Goal: Task Accomplishment & Management: Complete application form

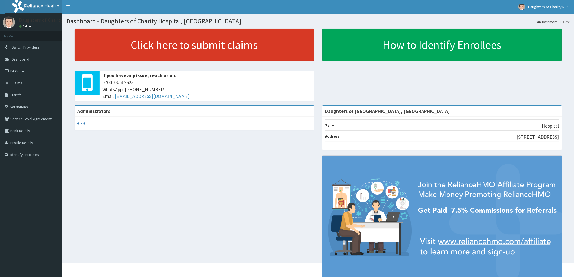
click at [188, 43] on link "Click here to submit claims" at bounding box center [194, 45] width 239 height 32
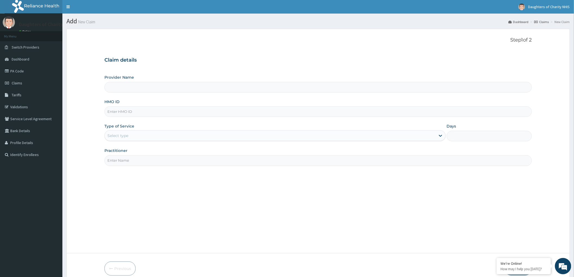
type input "Daughters of [GEOGRAPHIC_DATA], [GEOGRAPHIC_DATA]"
click at [22, 82] on span "Claims" at bounding box center [17, 83] width 11 height 5
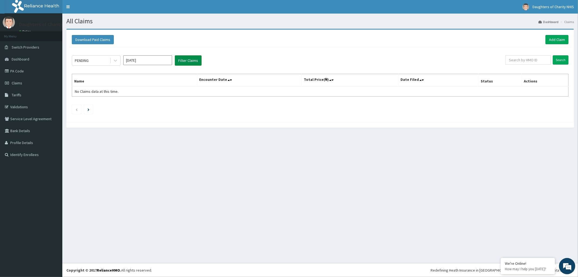
click at [183, 59] on button "Filter Claims" at bounding box center [188, 60] width 27 height 10
click at [116, 62] on icon at bounding box center [115, 60] width 5 height 5
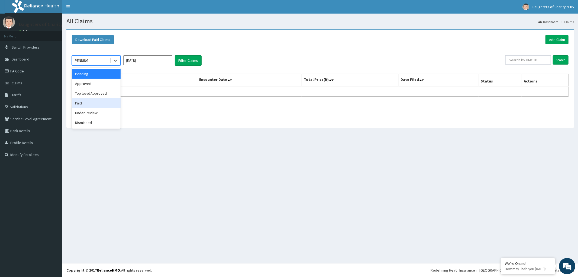
click at [85, 102] on div "Paid" at bounding box center [96, 103] width 49 height 10
click at [188, 58] on button "Filter Claims" at bounding box center [188, 60] width 27 height 10
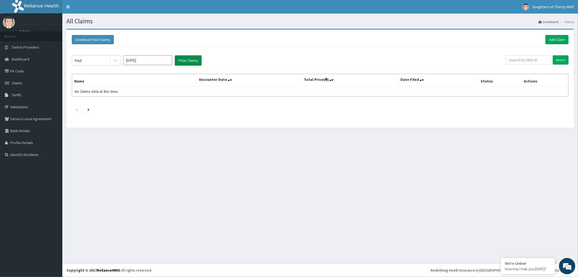
click at [191, 61] on button "Filter Claims" at bounding box center [188, 60] width 27 height 10
click at [114, 62] on icon at bounding box center [115, 60] width 5 height 5
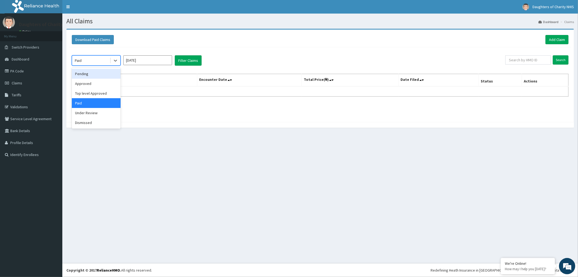
click at [86, 74] on div "Pending" at bounding box center [96, 74] width 49 height 10
click at [115, 61] on icon at bounding box center [115, 61] width 3 height 2
click at [112, 73] on div "Pending" at bounding box center [96, 74] width 49 height 10
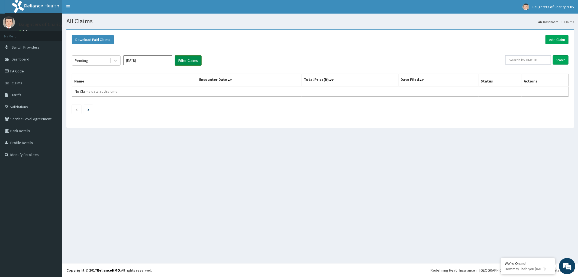
click at [181, 59] on button "Filter Claims" at bounding box center [188, 60] width 27 height 10
click at [115, 60] on icon at bounding box center [115, 60] width 5 height 5
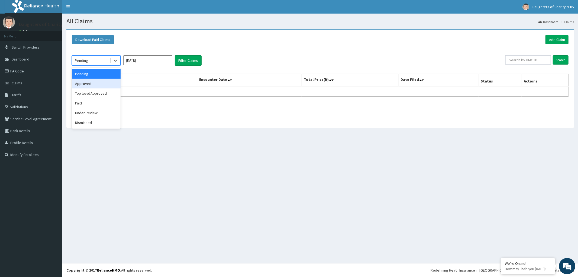
click at [98, 84] on div "Approved" at bounding box center [96, 84] width 49 height 10
click at [191, 60] on button "Filter Claims" at bounding box center [188, 60] width 27 height 10
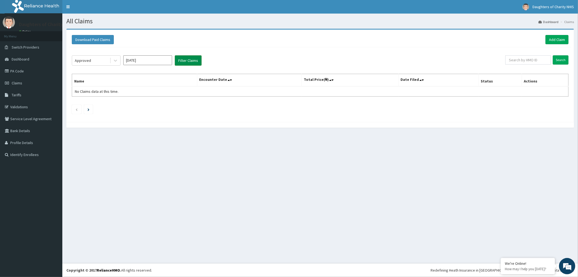
click at [191, 60] on button "Filter Claims" at bounding box center [188, 60] width 27 height 10
click at [149, 63] on input "Sep 2025" at bounding box center [147, 60] width 49 height 10
click at [151, 104] on div "Aug" at bounding box center [147, 105] width 11 height 10
type input "Aug 2025"
click at [190, 60] on button "Filter Claims" at bounding box center [188, 60] width 27 height 10
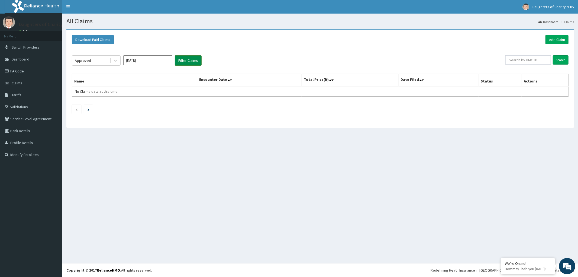
click at [191, 60] on button "Filter Claims" at bounding box center [188, 60] width 27 height 10
click at [114, 60] on icon at bounding box center [115, 61] width 3 height 2
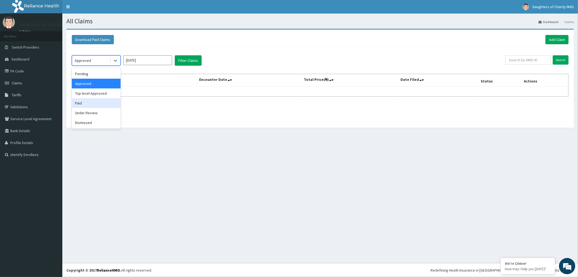
click at [84, 104] on div "Paid" at bounding box center [96, 103] width 49 height 10
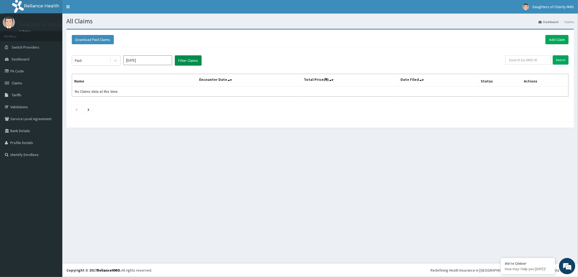
click at [186, 62] on button "Filter Claims" at bounding box center [188, 60] width 27 height 10
click at [206, 57] on div "Paid Aug 2025 Filter Claims" at bounding box center [289, 60] width 434 height 10
click at [185, 58] on button "Filter Claims" at bounding box center [188, 60] width 27 height 10
click at [115, 61] on icon at bounding box center [115, 61] width 3 height 2
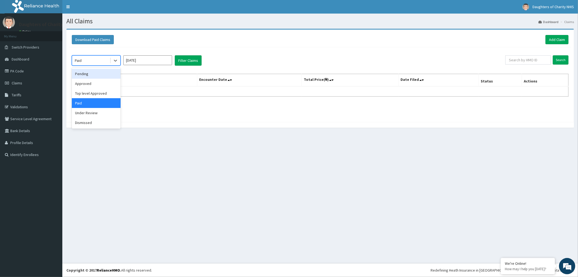
click at [87, 71] on div "Pending" at bounding box center [96, 74] width 49 height 10
click at [180, 58] on button "Filter Claims" at bounding box center [188, 60] width 27 height 10
click at [115, 60] on icon at bounding box center [115, 60] width 5 height 5
click at [99, 113] on div "Under Review" at bounding box center [96, 113] width 49 height 10
click at [191, 58] on button "Filter Claims" at bounding box center [188, 60] width 27 height 10
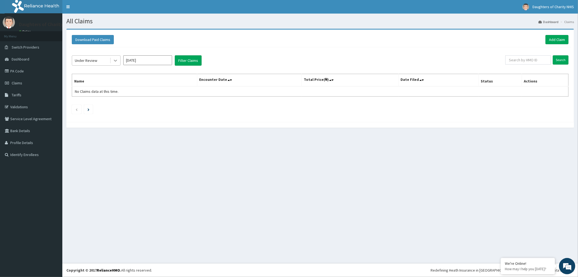
click at [116, 61] on icon at bounding box center [115, 61] width 3 height 2
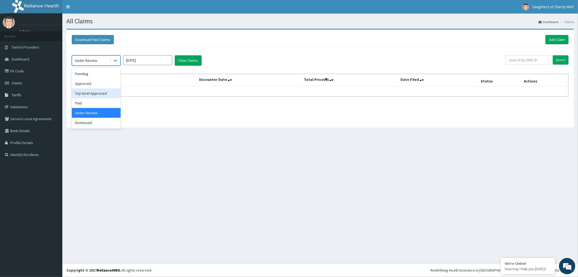
click at [88, 92] on div "Top level Approved" at bounding box center [96, 93] width 49 height 10
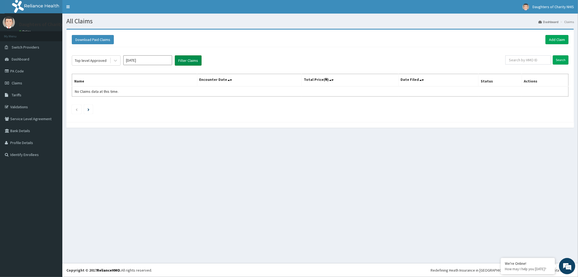
click at [188, 63] on button "Filter Claims" at bounding box center [188, 60] width 27 height 10
click at [187, 60] on button "Filter Claims" at bounding box center [188, 60] width 27 height 10
click at [189, 58] on button "Filter Claims" at bounding box center [188, 60] width 27 height 10
click at [117, 62] on icon at bounding box center [115, 60] width 5 height 5
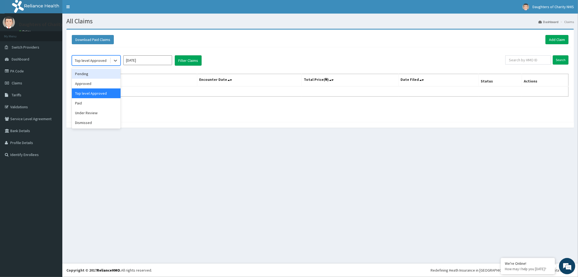
click at [89, 74] on div "Pending" at bounding box center [96, 74] width 49 height 10
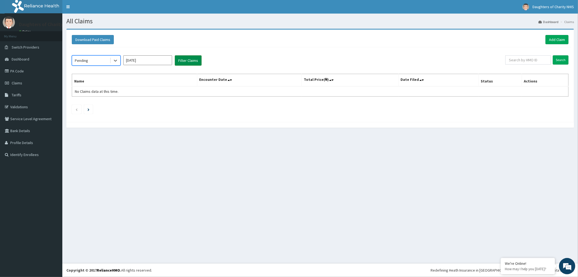
click at [184, 61] on button "Filter Claims" at bounding box center [188, 60] width 27 height 10
click at [152, 60] on input "Aug 2025" at bounding box center [147, 60] width 49 height 10
click at [146, 104] on div "Aug" at bounding box center [147, 105] width 11 height 10
click at [113, 60] on icon at bounding box center [115, 60] width 5 height 5
click at [81, 84] on div "Approved" at bounding box center [96, 84] width 49 height 10
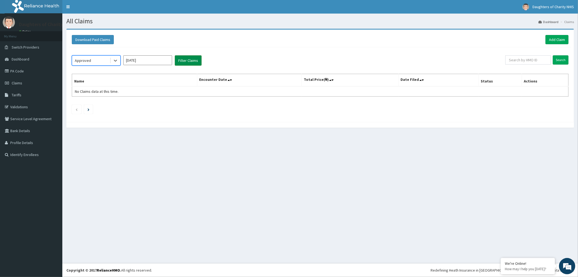
click at [181, 59] on button "Filter Claims" at bounding box center [188, 60] width 27 height 10
click at [20, 79] on link "Claims" at bounding box center [31, 83] width 62 height 12
click at [186, 59] on button "Filter Claims" at bounding box center [188, 60] width 27 height 10
click at [115, 59] on icon at bounding box center [115, 60] width 5 height 5
click at [85, 103] on div "Paid" at bounding box center [96, 103] width 49 height 10
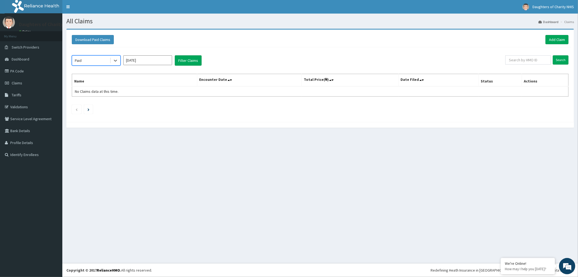
click at [136, 61] on input "Sep 2025" at bounding box center [147, 60] width 49 height 10
click at [148, 105] on div "Aug" at bounding box center [147, 105] width 11 height 10
type input "Aug 2025"
click at [188, 61] on button "Filter Claims" at bounding box center [188, 60] width 27 height 10
click at [185, 59] on button "Filter Claims" at bounding box center [188, 60] width 27 height 10
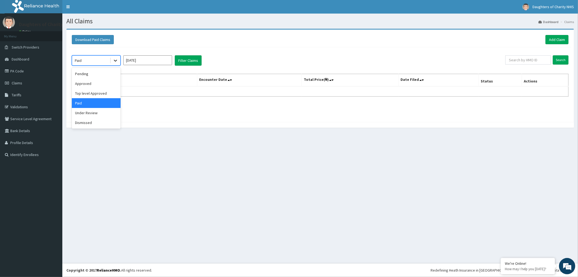
click at [114, 60] on icon at bounding box center [115, 60] width 5 height 5
click at [82, 83] on div "Approved" at bounding box center [96, 84] width 49 height 10
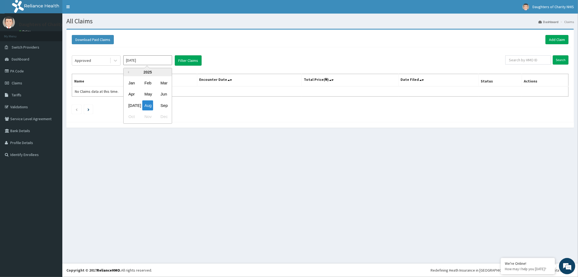
click at [149, 61] on input "Aug 2025" at bounding box center [147, 60] width 49 height 10
click at [145, 104] on div "Aug" at bounding box center [147, 105] width 11 height 10
click at [188, 58] on button "Filter Claims" at bounding box center [188, 60] width 27 height 10
click at [532, 59] on input "text" at bounding box center [529, 59] width 46 height 9
paste input "PA/1EE172"
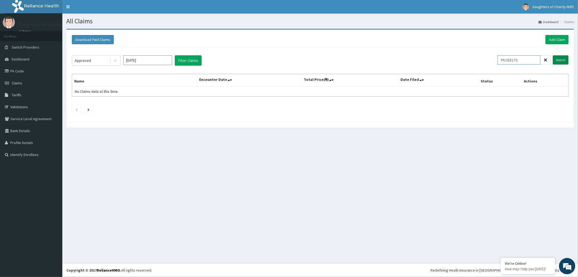
type input "PA/1EE172"
click at [559, 58] on input "Search" at bounding box center [561, 59] width 16 height 9
click at [562, 60] on input "Search" at bounding box center [561, 59] width 16 height 9
click at [115, 60] on icon at bounding box center [115, 60] width 5 height 5
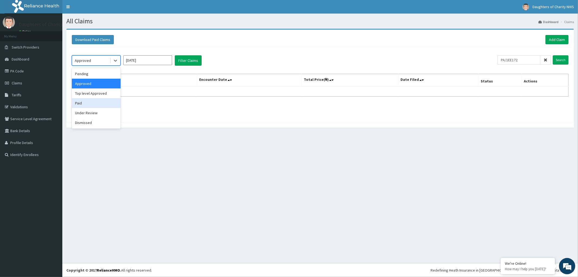
click at [81, 102] on div "Paid" at bounding box center [96, 103] width 49 height 10
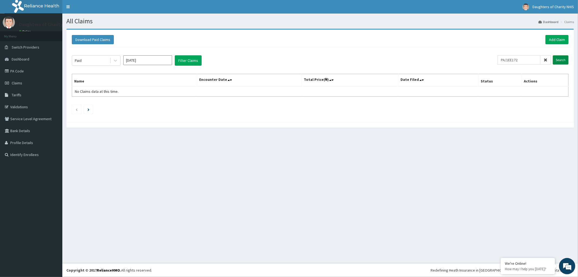
click at [559, 58] on input "Search" at bounding box center [561, 59] width 16 height 9
click at [562, 38] on link "Add Claim" at bounding box center [557, 39] width 23 height 9
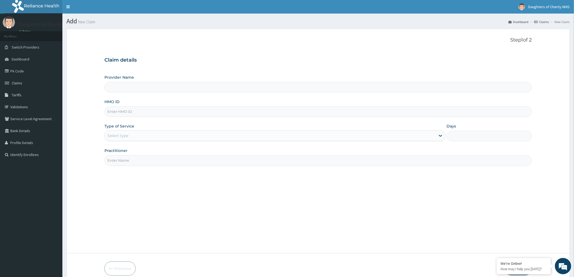
click at [116, 109] on input "HMO ID" at bounding box center [317, 111] width 427 height 11
type input "Daughters of [GEOGRAPHIC_DATA], [GEOGRAPHIC_DATA]"
paste input "pci/10082/a"
type input "pci/10082/a"
click at [132, 135] on div "Select type" at bounding box center [270, 135] width 331 height 9
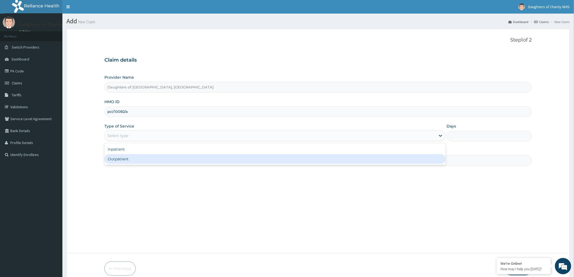
click at [124, 160] on div "Outpatient" at bounding box center [274, 159] width 341 height 10
type input "1"
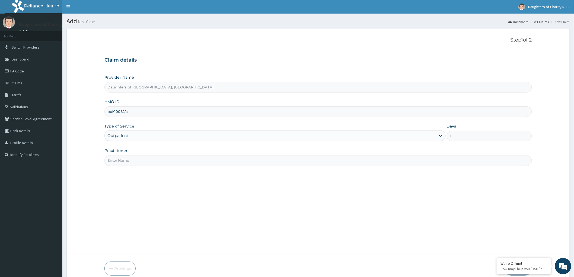
click at [109, 161] on input "Practitioner" at bounding box center [317, 160] width 427 height 11
paste input "ubenyi DAVIDSON"
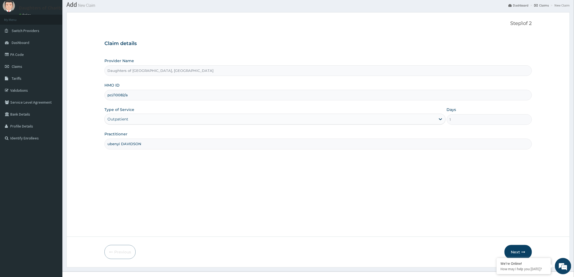
scroll to position [25, 0]
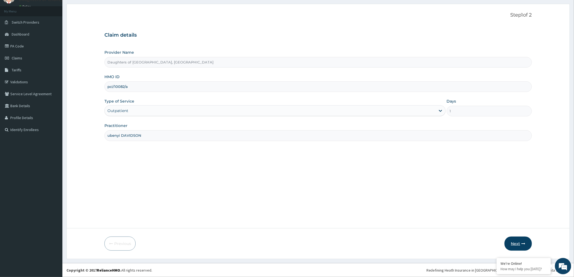
type input "ubenyi DAVIDSON"
click at [512, 242] on button "Next" at bounding box center [517, 243] width 27 height 14
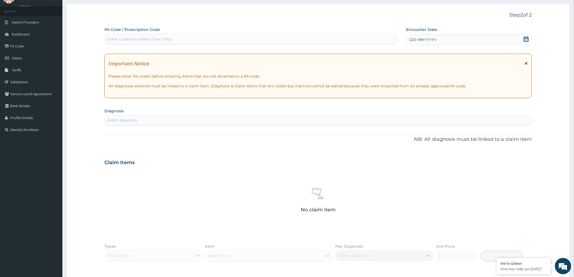
click at [126, 37] on div "Enter Code(Secondary Care Only)" at bounding box center [139, 38] width 64 height 5
paste input "PA/1EE172"
type input "PA/1EE172"
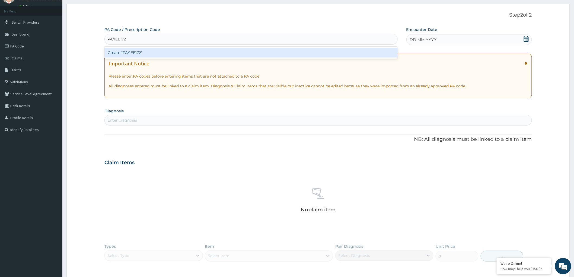
click at [143, 53] on div "Create "PA/1EE172"" at bounding box center [250, 53] width 293 height 10
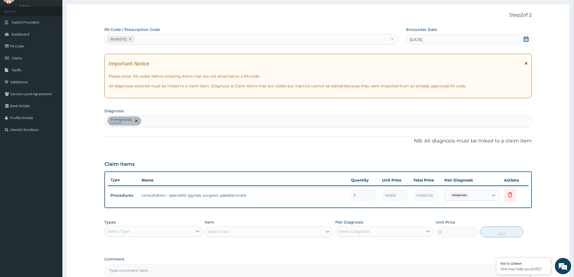
click at [159, 121] on div "Primigravida confirmed" at bounding box center [318, 120] width 427 height 11
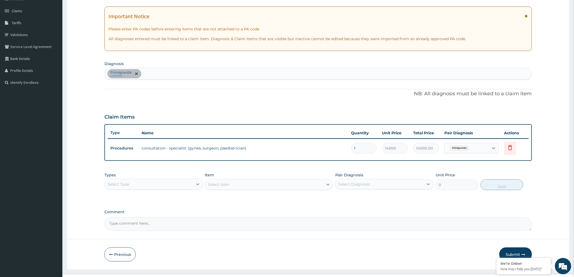
scroll to position [82, 0]
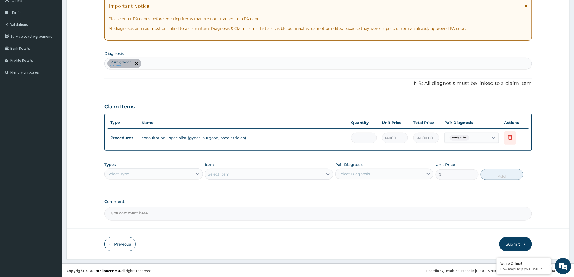
click at [110, 213] on textarea "Comment" at bounding box center [317, 214] width 427 height 14
paste textarea "CYESIS AT 37 WEEKS 5 DAYS,"
type textarea "CYESIS AT 37 WEEKS 5 DAYS,"
click at [152, 172] on div "Select Type" at bounding box center [149, 173] width 88 height 9
type input "PROCEDUR"
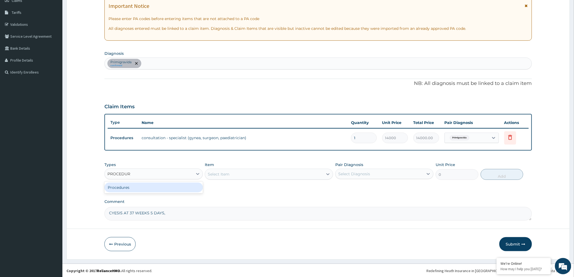
click at [150, 191] on div "Procedures" at bounding box center [153, 188] width 98 height 10
click at [315, 176] on div "Select Item" at bounding box center [269, 174] width 128 height 11
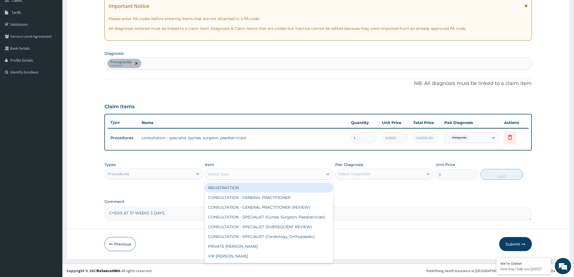
click at [329, 173] on icon at bounding box center [327, 174] width 3 height 2
type input "M"
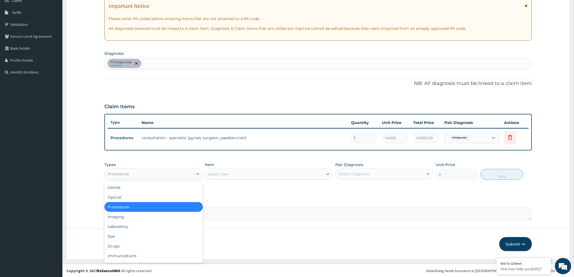
click at [176, 175] on div "Procedures" at bounding box center [149, 173] width 88 height 9
click at [135, 206] on div "Procedures" at bounding box center [153, 207] width 98 height 10
click at [115, 174] on div "Procedures" at bounding box center [118, 173] width 22 height 5
click at [140, 205] on div "Procedures" at bounding box center [153, 207] width 98 height 10
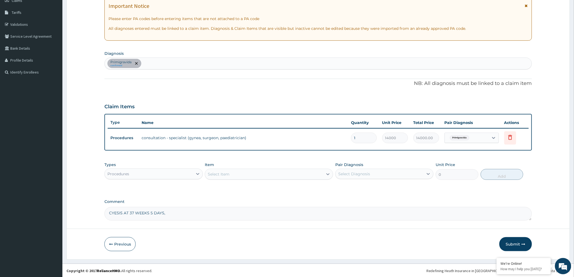
click at [174, 173] on div "Procedures" at bounding box center [149, 173] width 88 height 9
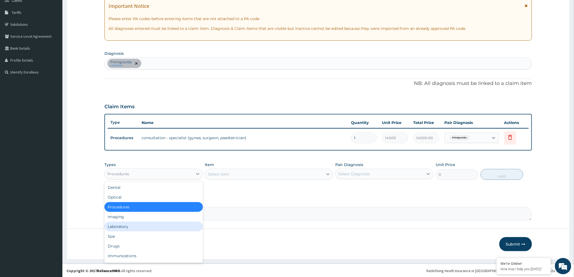
click at [256, 201] on label "Comment" at bounding box center [317, 201] width 427 height 5
click at [256, 207] on textarea "CYESIS AT 37 WEEKS 5 DAYS," at bounding box center [317, 214] width 427 height 14
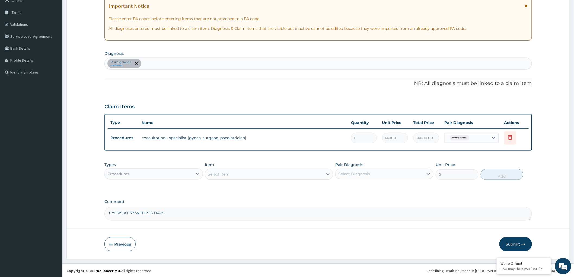
click at [117, 242] on button "Previous" at bounding box center [119, 244] width 31 height 14
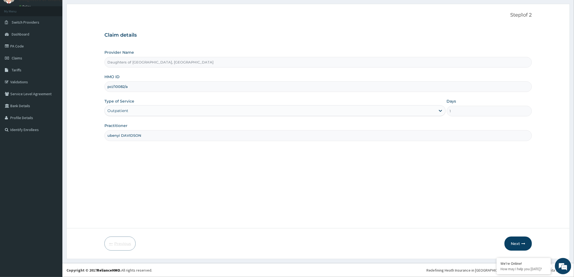
scroll to position [25, 0]
click at [515, 241] on button "Next" at bounding box center [517, 243] width 27 height 14
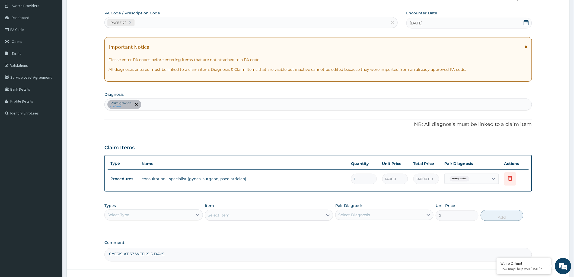
scroll to position [60, 0]
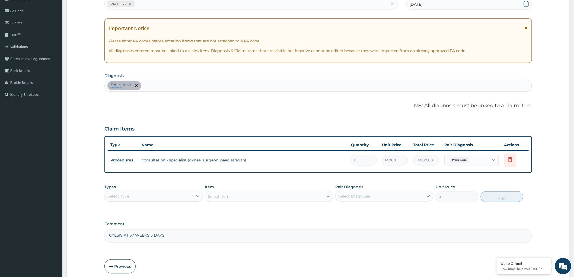
click at [156, 193] on div "Select Type" at bounding box center [149, 196] width 88 height 9
click at [136, 218] on div "Optical" at bounding box center [153, 220] width 98 height 10
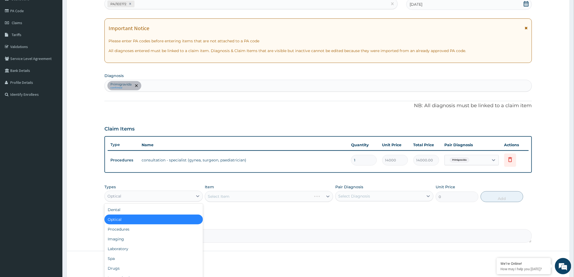
click at [163, 194] on div "Optical" at bounding box center [149, 196] width 88 height 9
click at [144, 230] on div "Procedures" at bounding box center [153, 229] width 98 height 10
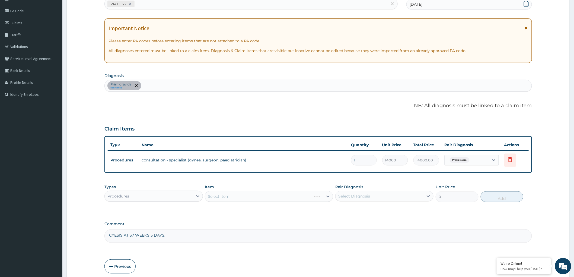
click at [311, 196] on div "Select Item" at bounding box center [269, 196] width 128 height 11
click at [327, 194] on icon at bounding box center [327, 196] width 5 height 5
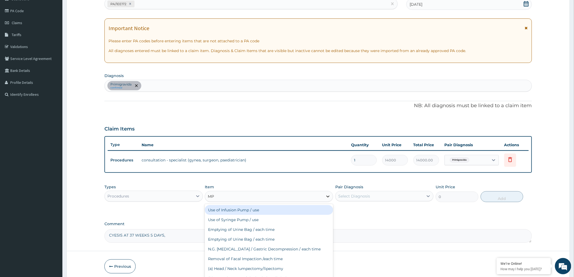
type input "M"
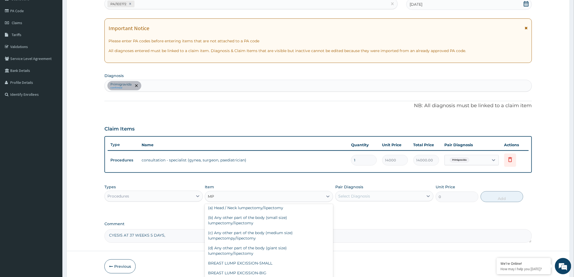
scroll to position [64, 0]
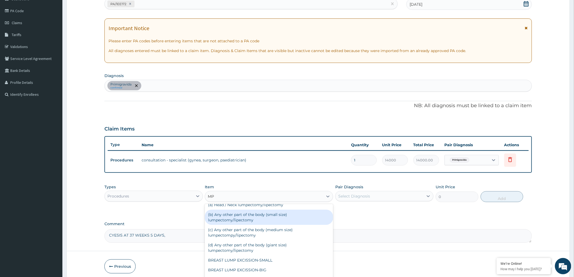
type input "MP"
click at [136, 193] on div "Procedures" at bounding box center [149, 196] width 88 height 9
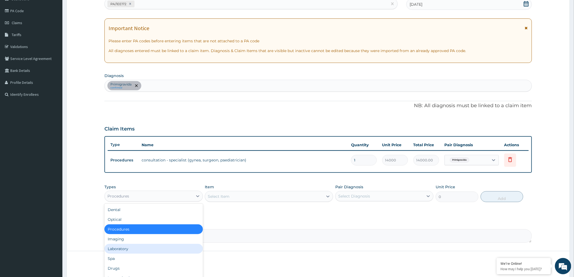
click at [127, 248] on div "Laboratory" at bounding box center [153, 249] width 98 height 10
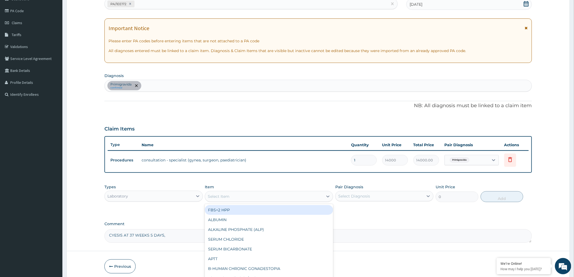
click at [326, 196] on icon at bounding box center [327, 196] width 5 height 5
type input "MP"
drag, startPoint x: 271, startPoint y: 209, endPoint x: 378, endPoint y: 199, distance: 107.3
click at [271, 209] on div "MP" at bounding box center [269, 210] width 128 height 10
type input "2000"
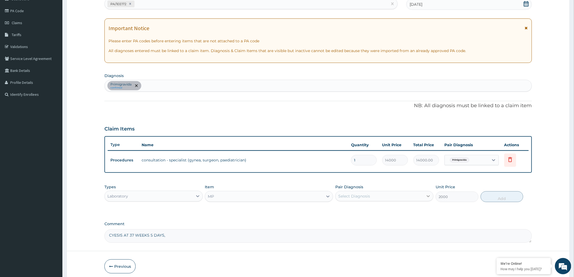
click at [424, 193] on div at bounding box center [428, 196] width 10 height 10
click at [375, 208] on div "Primigravida" at bounding box center [384, 209] width 98 height 11
checkbox input "true"
click at [501, 197] on button "Add" at bounding box center [502, 196] width 43 height 11
type input "0"
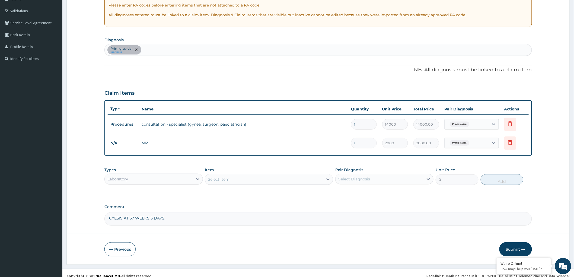
scroll to position [101, 0]
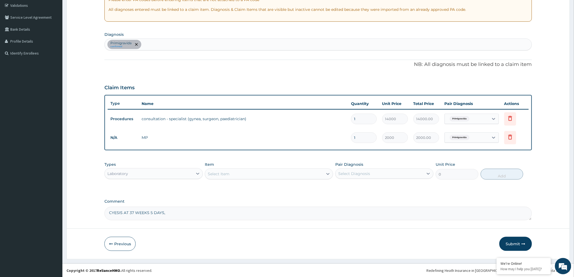
click at [179, 43] on div "Primigravida confirmed" at bounding box center [318, 44] width 427 height 11
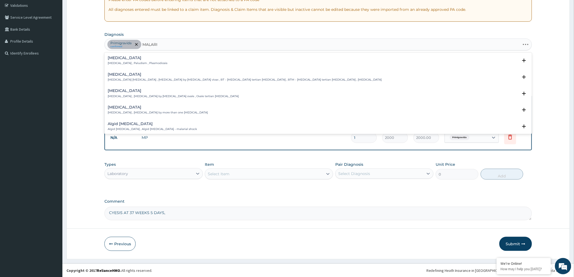
type input "MALARIA"
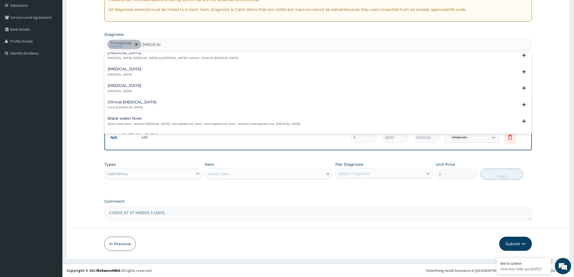
scroll to position [181, 0]
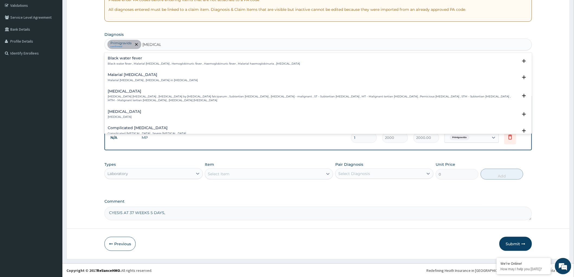
click at [183, 95] on p "Falciparum malaria , Malignant tertian malaria , Malaria by Plasmodium falcipar…" at bounding box center [313, 99] width 410 height 8
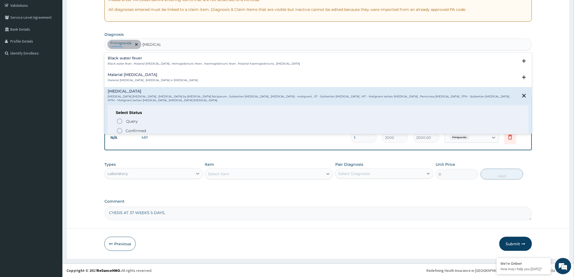
click at [119, 130] on icon "status option filled" at bounding box center [119, 130] width 7 height 7
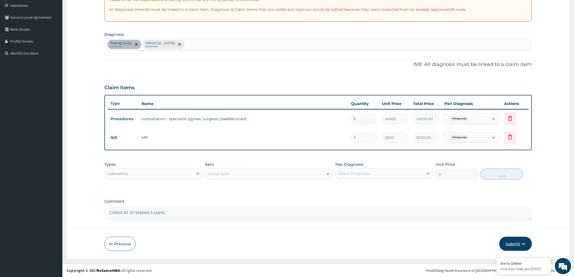
click at [514, 242] on button "Submit" at bounding box center [515, 244] width 33 height 14
click at [495, 137] on icon at bounding box center [493, 137] width 5 height 5
click at [454, 161] on label "Falciparum malaria" at bounding box center [471, 161] width 34 height 5
checkbox input "true"
click at [512, 243] on button "Submit" at bounding box center [515, 244] width 33 height 14
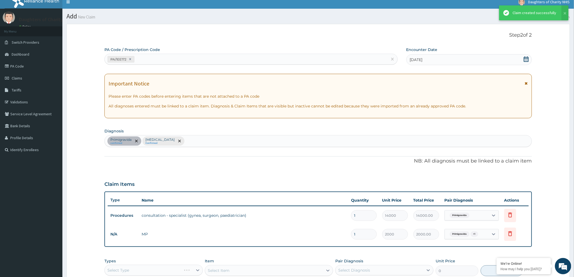
scroll to position [101, 0]
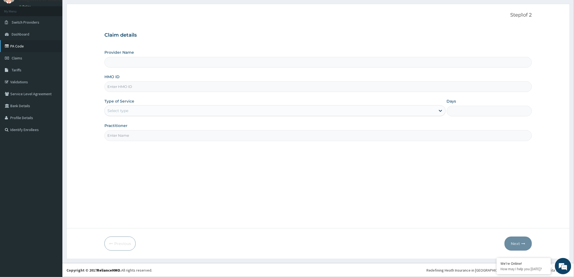
type input "Daughters of [GEOGRAPHIC_DATA], [GEOGRAPHIC_DATA]"
click at [17, 46] on link "PA Code" at bounding box center [31, 46] width 62 height 12
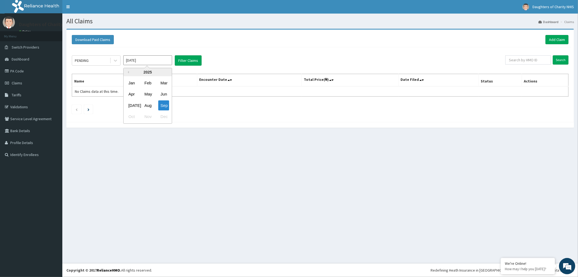
click at [158, 57] on input "Sep 2025" at bounding box center [147, 60] width 49 height 10
click at [149, 103] on div "Aug" at bounding box center [147, 105] width 11 height 10
type input "Aug 2025"
click at [116, 60] on icon at bounding box center [115, 61] width 3 height 2
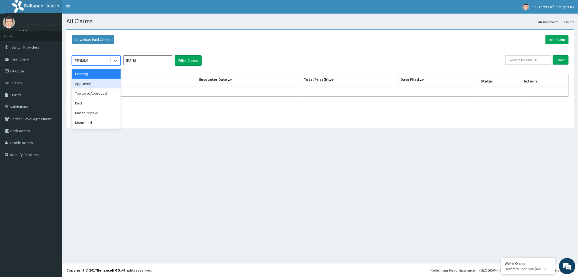
click at [85, 83] on div "Approved" at bounding box center [96, 84] width 49 height 10
click at [182, 60] on button "Filter Claims" at bounding box center [188, 60] width 27 height 10
click at [516, 61] on input "text" at bounding box center [529, 59] width 46 height 9
paste input "Glory NWANKWO"
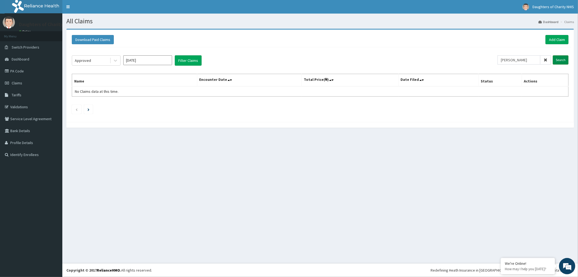
click at [559, 58] on input "Search" at bounding box center [561, 59] width 16 height 9
click at [522, 61] on input "Glory NWANKWO" at bounding box center [519, 59] width 43 height 9
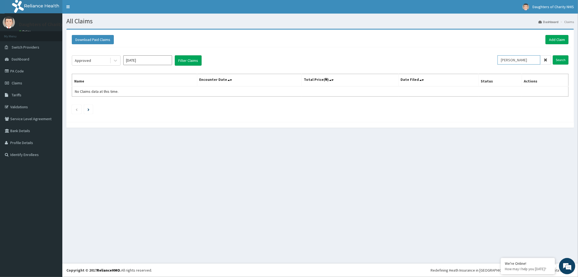
paste input "pci/10082/a"
type input "pci/10082/a"
click at [563, 59] on input "Search" at bounding box center [561, 59] width 16 height 9
click at [113, 62] on icon at bounding box center [115, 60] width 5 height 5
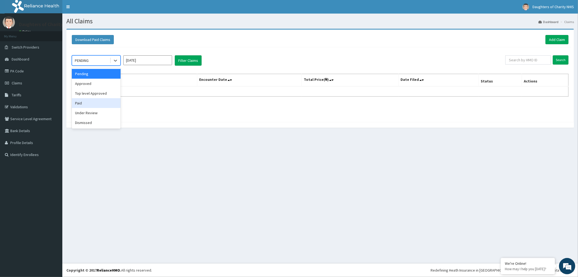
click at [81, 104] on div "Paid" at bounding box center [96, 103] width 49 height 10
click at [115, 61] on icon at bounding box center [115, 61] width 3 height 2
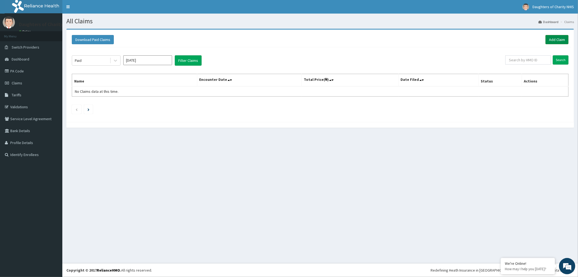
click at [555, 39] on link "Add Claim" at bounding box center [557, 39] width 23 height 9
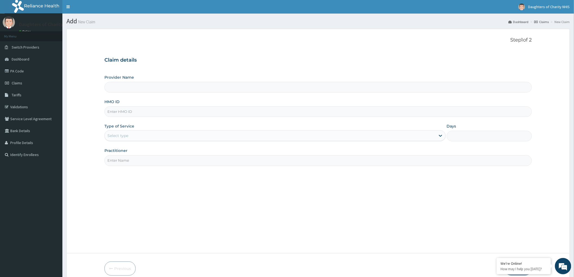
click at [139, 111] on input "HMO ID" at bounding box center [317, 111] width 427 height 11
paste input "PCI/10082/A"
type input "PCI/10082/A"
click at [138, 132] on div "Select type" at bounding box center [270, 135] width 331 height 9
click at [302, 190] on div "Step 1 of 2 Claim details Provider Name HMO ID PCI/10082/A Type of Service Use …" at bounding box center [317, 141] width 427 height 208
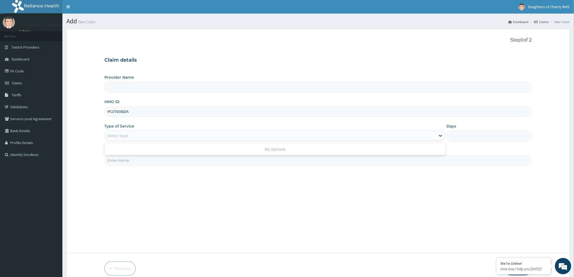
click at [440, 135] on icon at bounding box center [440, 135] width 5 height 5
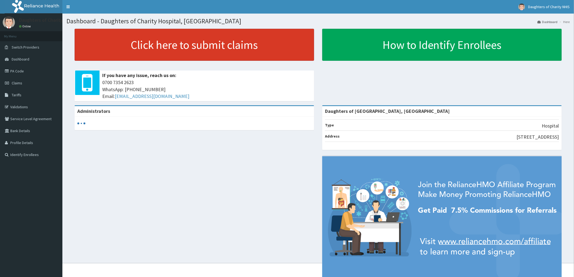
click at [162, 44] on link "Click here to submit claims" at bounding box center [194, 45] width 239 height 32
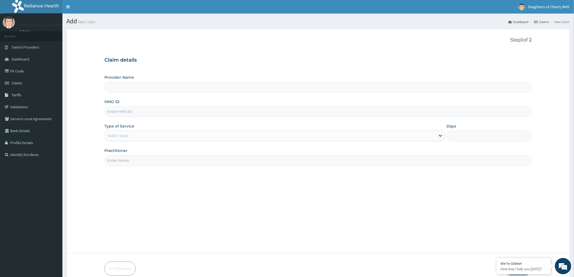
type input "Daughters of [GEOGRAPHIC_DATA], [GEOGRAPHIC_DATA]"
click at [112, 108] on input "HMO ID" at bounding box center [317, 111] width 427 height 11
paste input "PCI/10082/A"
type input "PCI/10082/A"
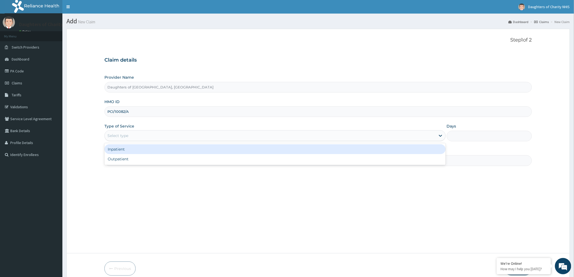
click at [142, 132] on div "Select type" at bounding box center [270, 135] width 331 height 9
click at [124, 148] on div "Inpatient" at bounding box center [274, 149] width 341 height 10
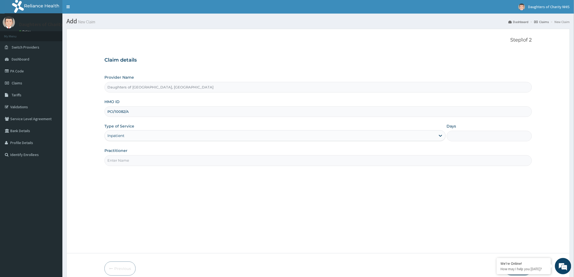
click at [128, 161] on input "Practitioner" at bounding box center [317, 160] width 427 height 11
click at [108, 159] on input "Practitioner" at bounding box center [317, 160] width 427 height 11
paste input "[PERSON_NAME] NLIA"
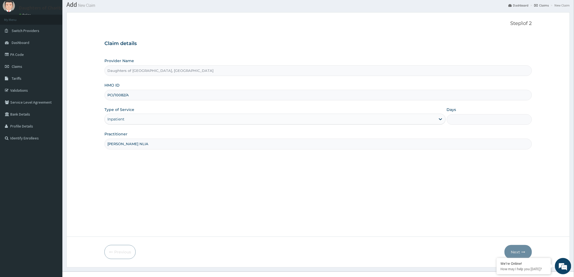
scroll to position [25, 0]
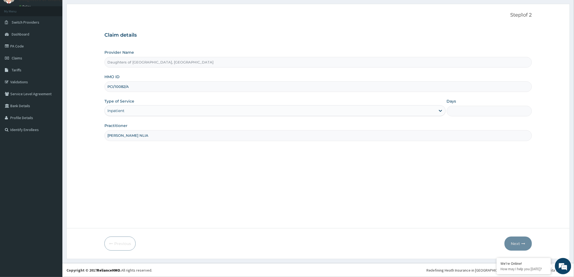
type input "[PERSON_NAME] NLIA"
click at [472, 106] on input "Days" at bounding box center [489, 111] width 85 height 11
type input "4"
click at [519, 241] on button "Next" at bounding box center [517, 243] width 27 height 14
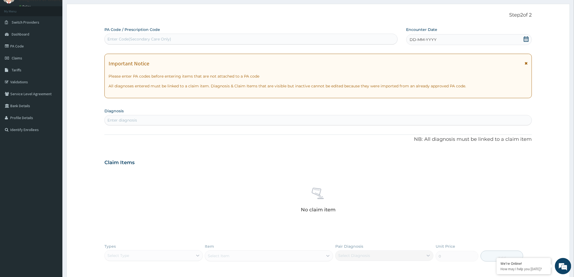
click at [132, 35] on div "Enter Code(Secondary Care Only)" at bounding box center [251, 39] width 293 height 9
drag, startPoint x: 109, startPoint y: 37, endPoint x: 91, endPoint y: 168, distance: 131.7
click at [91, 168] on form "Step 2 of 2 PA Code / Prescription Code Enter Code(Secondary Care Only) Encount…" at bounding box center [317, 172] width 503 height 337
click at [118, 37] on div "Enter Code(Secondary Care Only)" at bounding box center [139, 38] width 64 height 5
paste input "PA/BF395F"
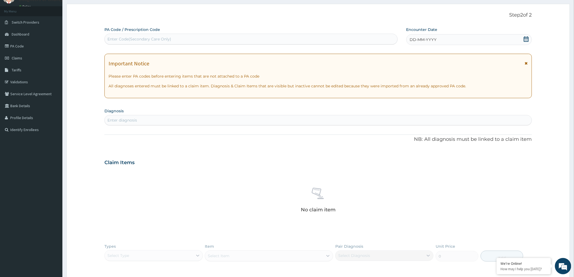
type input "PA/BF395F"
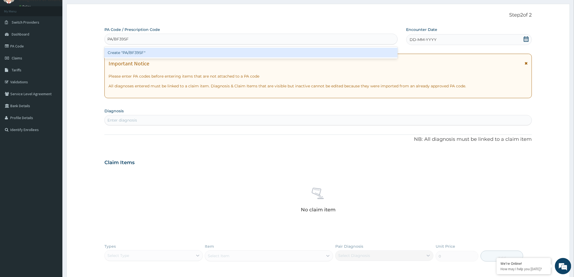
click at [126, 54] on div "Create "PA/BF395F"" at bounding box center [250, 53] width 293 height 10
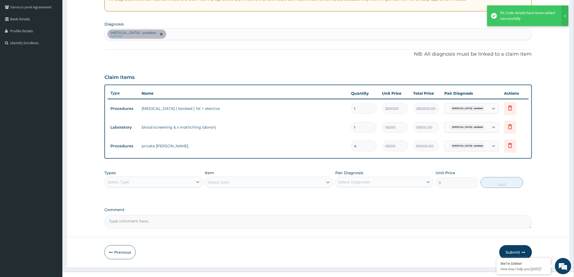
scroll to position [115, 0]
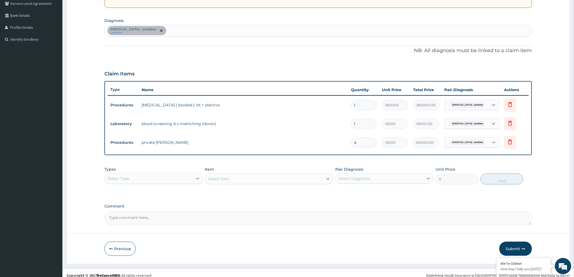
click at [191, 178] on div "Select Type" at bounding box center [149, 178] width 88 height 9
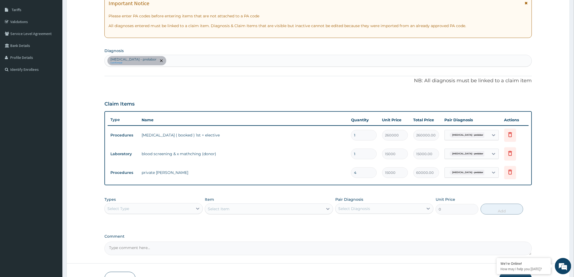
click at [120, 249] on textarea "Comment" at bounding box center [317, 249] width 427 height 14
paste textarea "OP NOTE: ***SURGERY:-Elective C/S, ***INDICATION: -On Request in Postdate. . .*…"
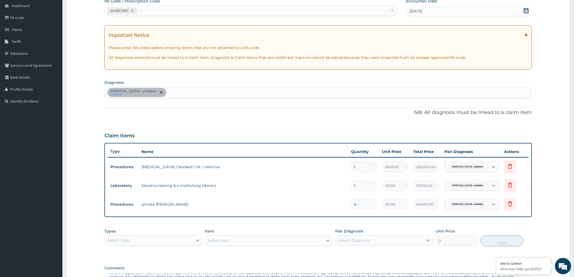
scroll to position [120, 0]
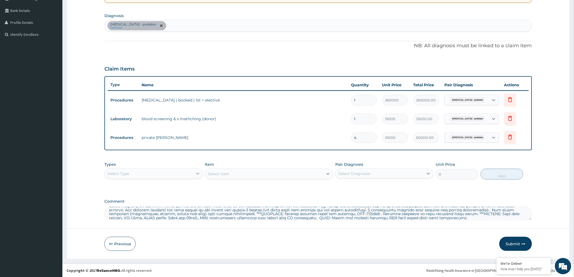
type textarea "OP NOTE: ***SURGERY:-Elective C/S, ***INDICATION: -On Request in Postdate. . .*…"
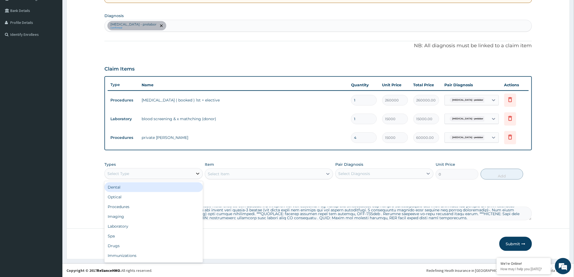
click at [197, 174] on icon at bounding box center [197, 173] width 5 height 5
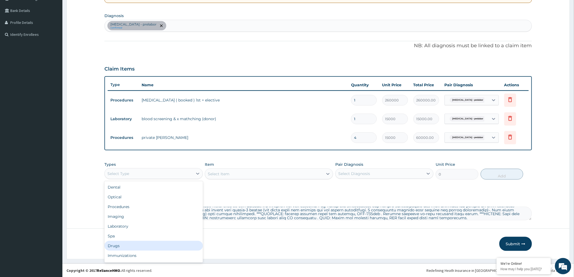
click at [151, 244] on div "Drugs" at bounding box center [153, 246] width 98 height 10
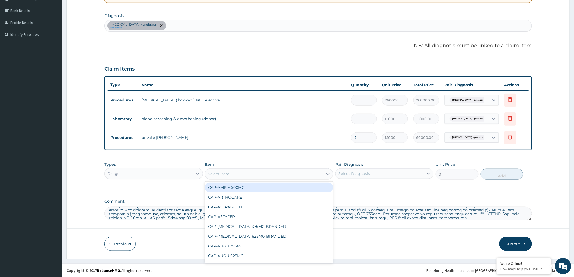
click at [327, 174] on icon at bounding box center [327, 174] width 3 height 2
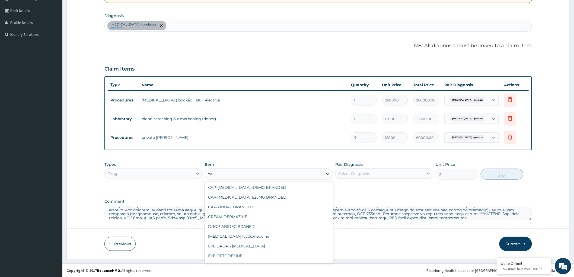
type input "d"
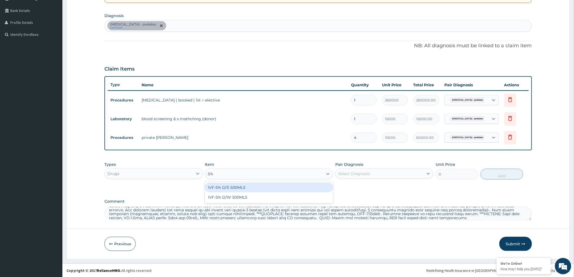
type input "5%"
click at [319, 175] on div "Select Item" at bounding box center [264, 173] width 118 height 9
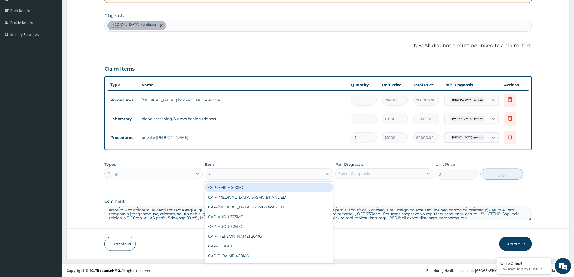
type input "5%"
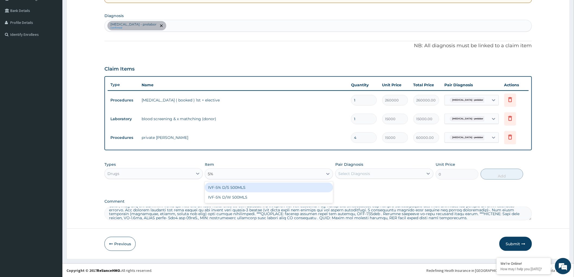
click at [244, 187] on div "IVF-5% D/S 500MLS" at bounding box center [269, 188] width 128 height 10
type input "3420"
click at [427, 174] on icon at bounding box center [427, 173] width 5 height 5
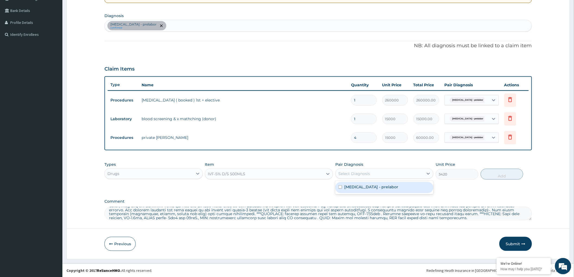
click at [373, 186] on label "Fetal distress - prelabor" at bounding box center [371, 186] width 54 height 5
checkbox input "true"
click at [503, 175] on button "Add" at bounding box center [502, 174] width 43 height 11
type input "0"
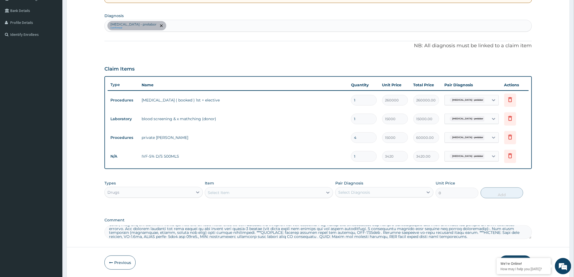
type input "0.00"
type input "6"
type input "20520.00"
type input "6"
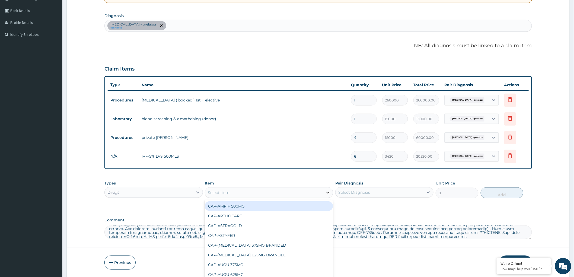
click at [324, 194] on div at bounding box center [328, 193] width 10 height 10
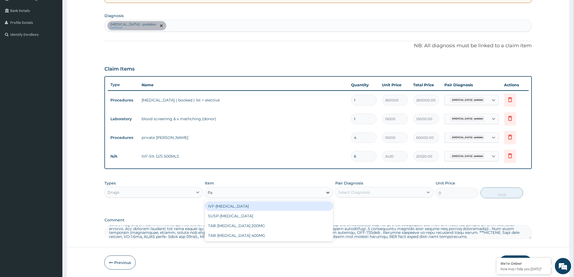
type input "flag"
click at [242, 210] on div "IVF-FLAGYL" at bounding box center [269, 206] width 128 height 10
type input "972"
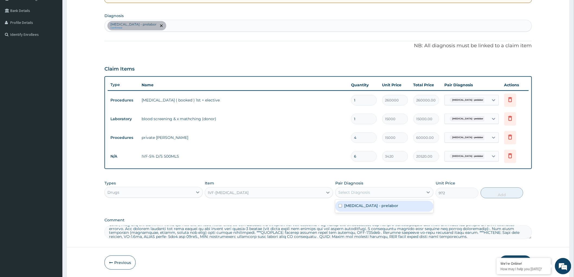
click at [400, 193] on div "Select Diagnosis" at bounding box center [379, 192] width 88 height 9
click at [355, 207] on label "Fetal distress - prelabor" at bounding box center [371, 205] width 54 height 5
checkbox input "true"
click at [495, 193] on button "Add" at bounding box center [502, 192] width 43 height 11
type input "0"
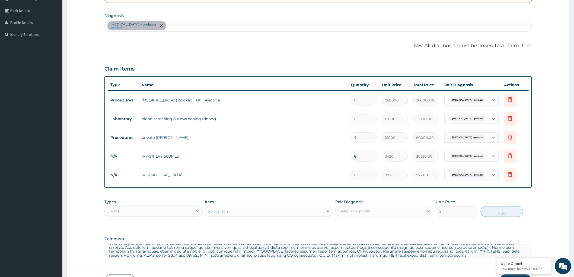
type input "0.00"
type input "9"
type input "8748.00"
type input "9"
click at [320, 212] on div "Select Item" at bounding box center [264, 211] width 118 height 9
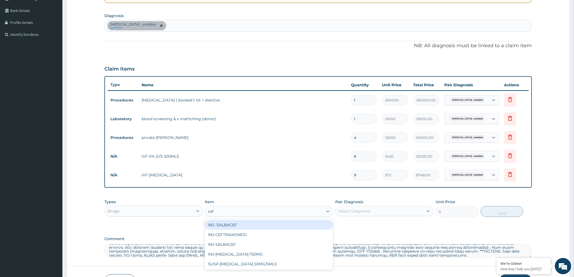
type input "ceft"
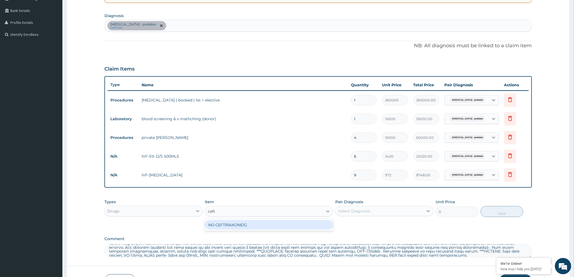
click at [262, 226] on div "INJ-CEFTRIAXONE1G" at bounding box center [269, 225] width 128 height 10
type input "3300"
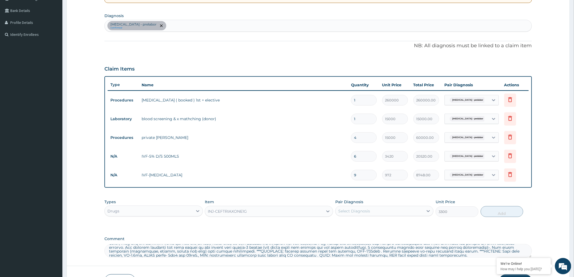
click at [423, 212] on div "Select Diagnosis" at bounding box center [379, 211] width 88 height 9
click at [352, 224] on label "Fetal distress - prelabor" at bounding box center [371, 224] width 54 height 5
checkbox input "true"
click at [498, 212] on button "Add" at bounding box center [502, 211] width 43 height 11
type input "0"
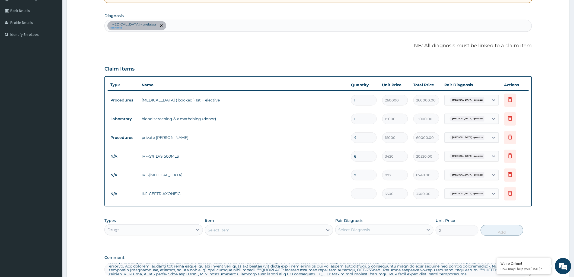
type input "0.00"
type input "6"
type input "19800.00"
type input "6"
click at [287, 229] on div "Select Item" at bounding box center [264, 230] width 118 height 9
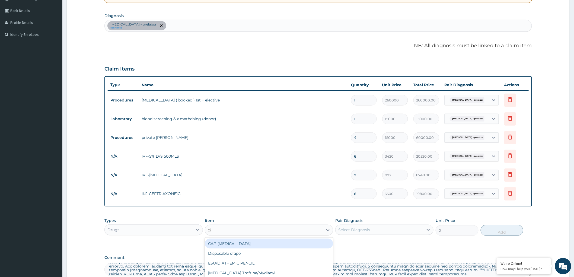
type input "dic"
click at [281, 242] on div "INJ-DICLFENAC NA" at bounding box center [269, 244] width 128 height 10
type input "405"
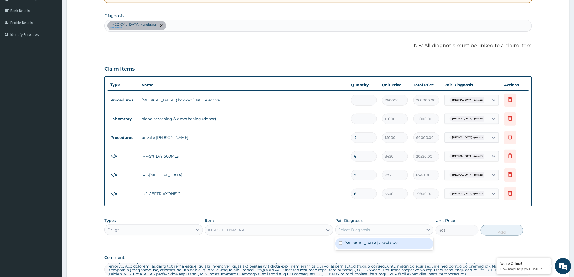
click at [373, 227] on div "Select Diagnosis" at bounding box center [379, 229] width 88 height 9
click at [363, 246] on div "Fetal distress - prelabor" at bounding box center [384, 243] width 98 height 11
checkbox input "true"
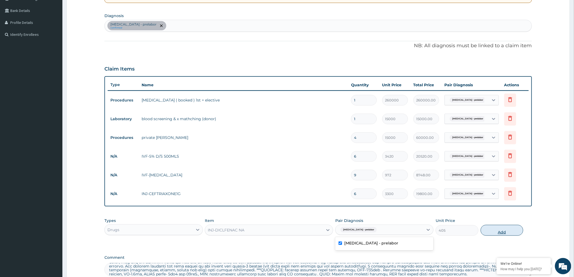
click at [499, 232] on button "Add" at bounding box center [502, 230] width 43 height 11
type input "0"
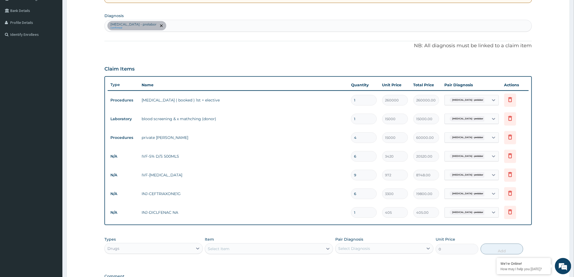
type input "0.00"
type input "6"
type input "2430.00"
type input "6"
click at [321, 248] on div "Select Item" at bounding box center [264, 248] width 118 height 9
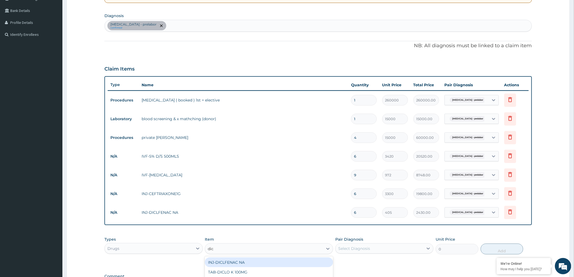
type input "dicl"
click at [292, 273] on div "TAB-DICLO K 100MG" at bounding box center [269, 272] width 128 height 10
type input "243"
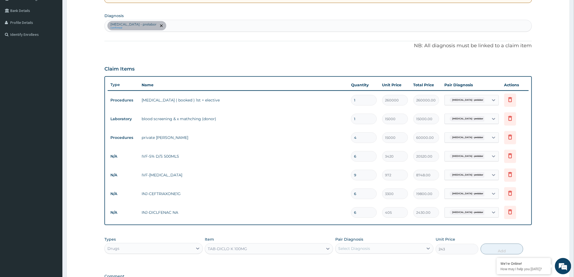
click at [402, 248] on div "Select Diagnosis" at bounding box center [379, 248] width 88 height 9
click at [348, 262] on label "Fetal distress - prelabor" at bounding box center [371, 261] width 54 height 5
checkbox input "true"
click at [495, 247] on button "Add" at bounding box center [502, 249] width 43 height 11
type input "0"
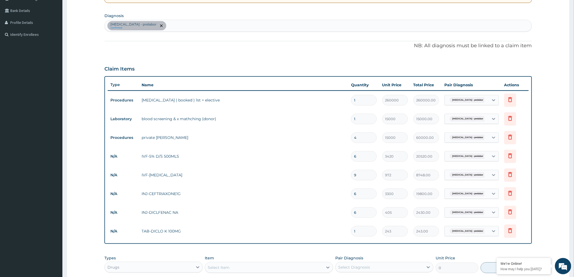
type input "0.00"
type input "8"
type input "1944.00"
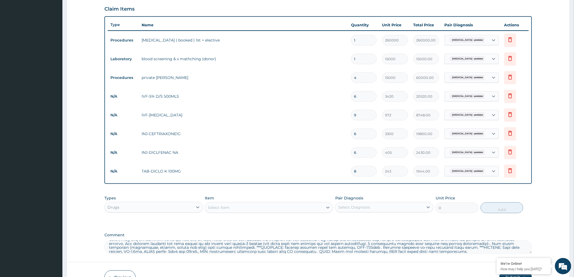
scroll to position [180, 0]
type input "8"
click at [243, 206] on div "Select Item" at bounding box center [264, 207] width 118 height 9
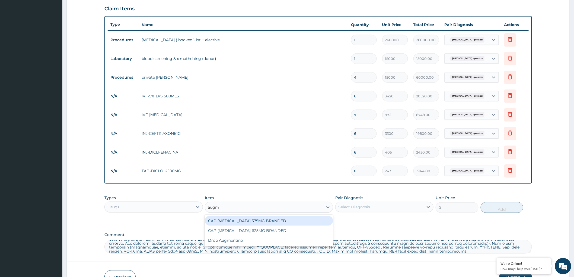
type input "augme"
click at [283, 231] on div "CAP-AUGMENTIN 625MG BRANDED" at bounding box center [269, 231] width 128 height 10
type input "648"
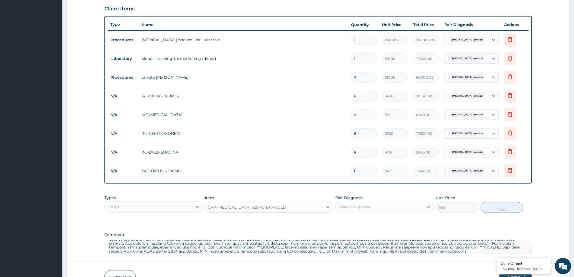
click at [421, 204] on div "Select Diagnosis" at bounding box center [379, 207] width 88 height 9
drag, startPoint x: 368, startPoint y: 222, endPoint x: 427, endPoint y: 221, distance: 59.1
click at [376, 222] on label "Fetal distress - prelabor" at bounding box center [371, 219] width 54 height 5
checkbox input "true"
click at [500, 211] on button "Add" at bounding box center [502, 207] width 43 height 11
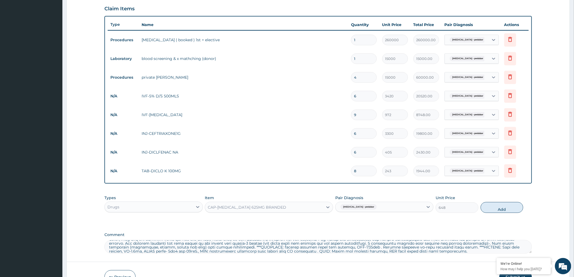
type input "0"
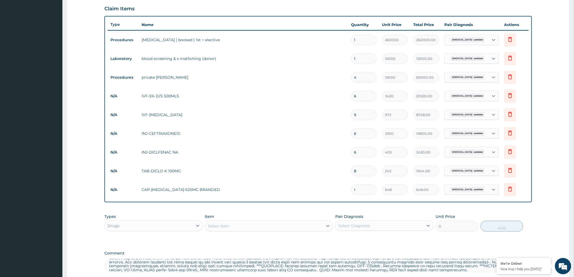
type input "14"
type input "9072.00"
type input "14"
click at [316, 228] on div "Select Item" at bounding box center [264, 226] width 118 height 9
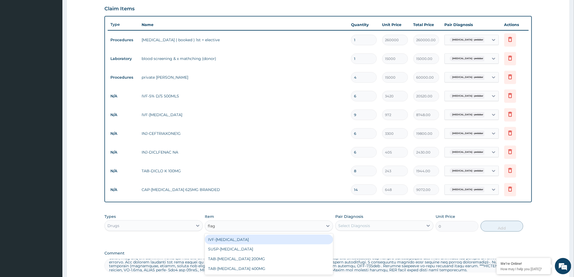
type input "flagy"
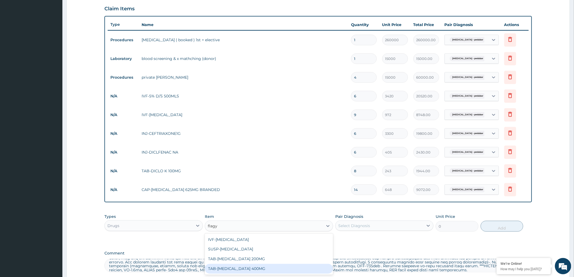
click at [291, 269] on div "TAB-FLAGYL 400MG" at bounding box center [269, 269] width 128 height 10
type input "98"
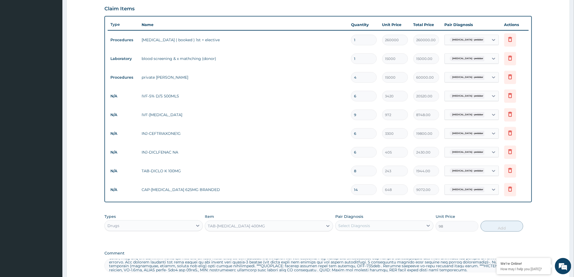
click at [394, 225] on div "Select Diagnosis" at bounding box center [379, 225] width 88 height 9
drag, startPoint x: 340, startPoint y: 240, endPoint x: 533, endPoint y: 238, distance: 192.6
click at [340, 240] on input "checkbox" at bounding box center [340, 239] width 4 height 4
checkbox input "true"
click at [499, 228] on button "Add" at bounding box center [502, 226] width 43 height 11
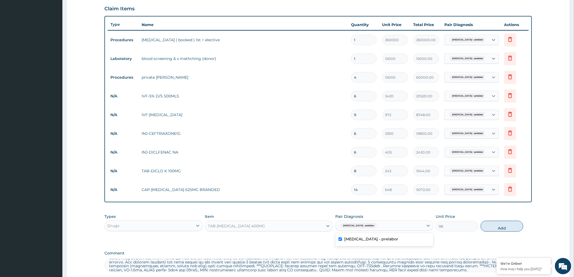
type input "0"
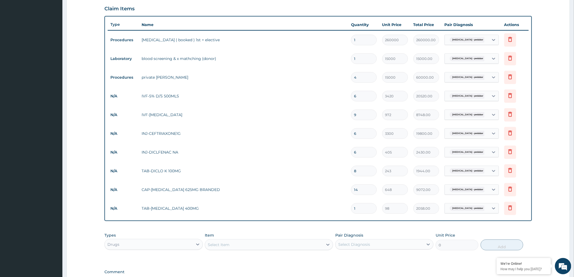
type input "21"
type input "2058.00"
type input "21"
click at [255, 245] on div "Select Item" at bounding box center [264, 244] width 118 height 9
type input "c"
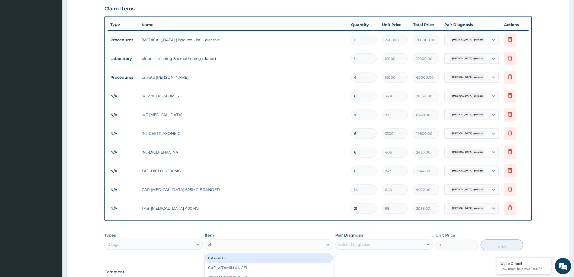
type input "vit"
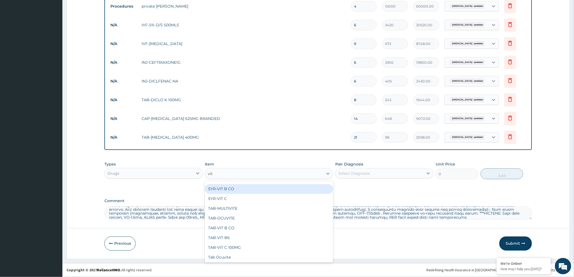
scroll to position [86, 0]
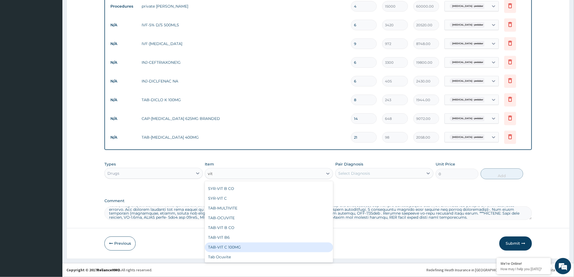
click at [245, 246] on div "TAB-VIT C 100MG" at bounding box center [269, 247] width 128 height 10
type input "162"
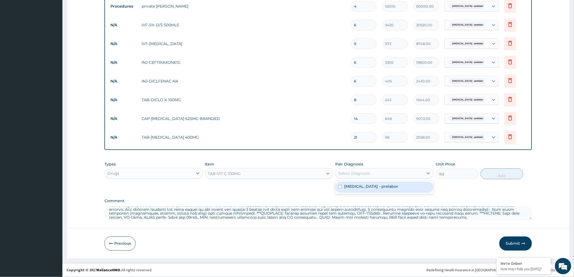
click at [377, 172] on div "Select Diagnosis" at bounding box center [379, 173] width 88 height 9
click at [381, 190] on div "Fetal distress - prelabor" at bounding box center [384, 187] width 98 height 11
checkbox input "true"
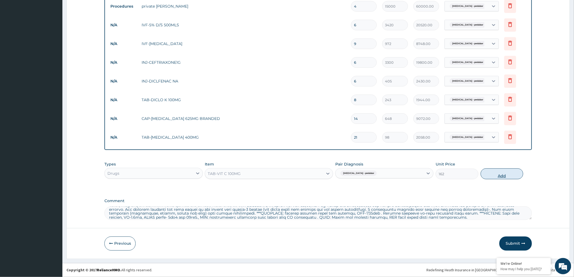
click at [503, 172] on button "Add" at bounding box center [502, 173] width 43 height 11
type input "0"
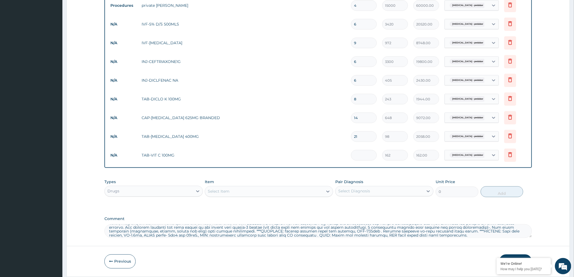
type input "0.00"
type input "2"
type input "324.00"
type input "20"
type input "3240.00"
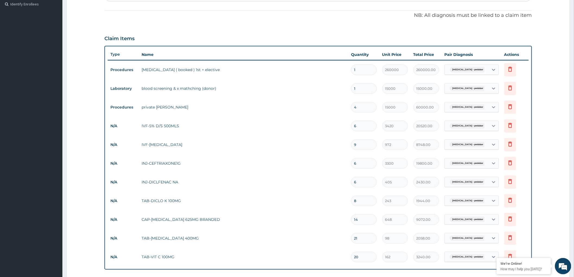
scroll to position [271, 0]
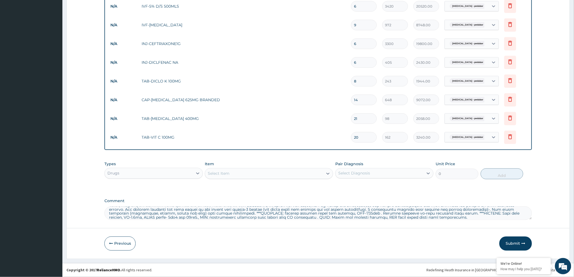
type input "20"
click at [197, 173] on icon at bounding box center [197, 173] width 5 height 5
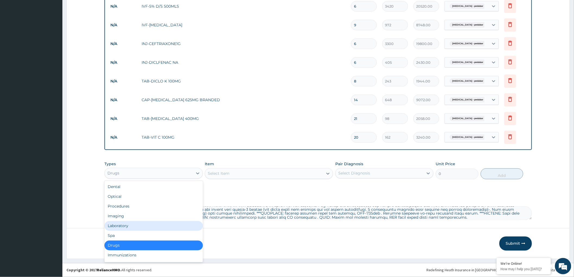
click at [132, 223] on div "Laboratory" at bounding box center [153, 226] width 98 height 10
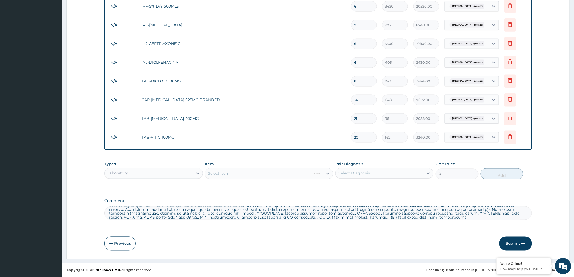
click at [327, 172] on div "Select Item" at bounding box center [269, 173] width 128 height 11
click at [327, 175] on icon at bounding box center [327, 173] width 5 height 5
type input "pcv"
click at [318, 189] on div "PCV" at bounding box center [269, 187] width 128 height 10
type input "2000"
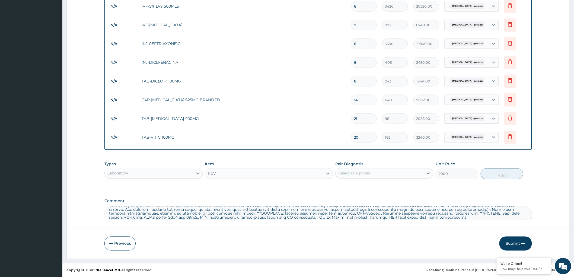
click at [374, 175] on div "Select Diagnosis" at bounding box center [379, 173] width 88 height 9
click at [374, 187] on label "Fetal distress - prelabor" at bounding box center [371, 186] width 54 height 5
checkbox input "true"
click at [499, 174] on button "Add" at bounding box center [502, 173] width 43 height 11
type input "0"
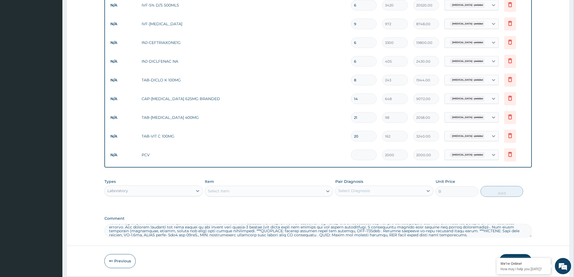
type input "0.00"
type input "2"
type input "4000.00"
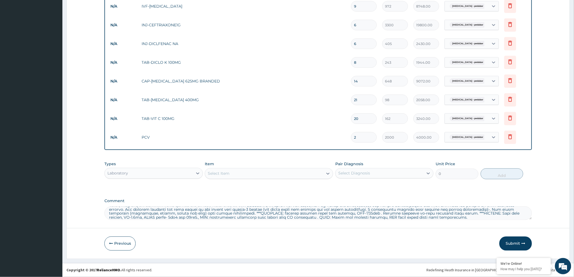
scroll to position [290, 0]
type input "2"
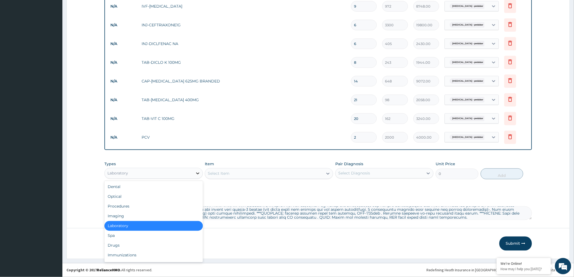
click at [195, 172] on icon at bounding box center [197, 173] width 5 height 5
click at [122, 247] on div "Drugs" at bounding box center [153, 246] width 98 height 10
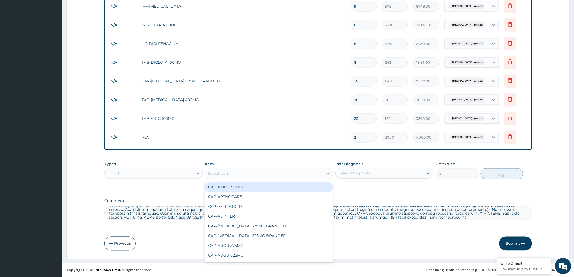
click at [327, 172] on icon at bounding box center [327, 173] width 5 height 5
type input "nor"
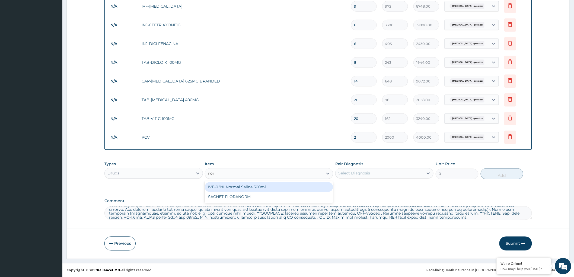
click at [310, 185] on div "IVF-0.9% Normal Saline 500ml" at bounding box center [269, 187] width 128 height 10
type input "3420"
click at [427, 173] on icon at bounding box center [428, 173] width 3 height 2
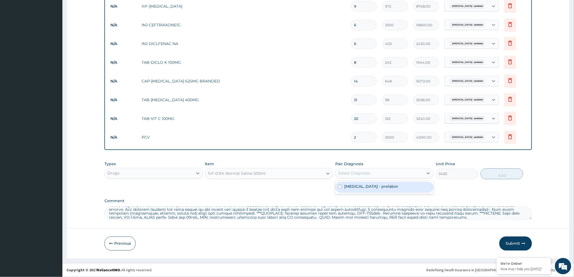
click at [368, 188] on label "Fetal distress - prelabor" at bounding box center [371, 186] width 54 height 5
checkbox input "true"
click at [502, 172] on button "Add" at bounding box center [502, 173] width 43 height 11
type input "0"
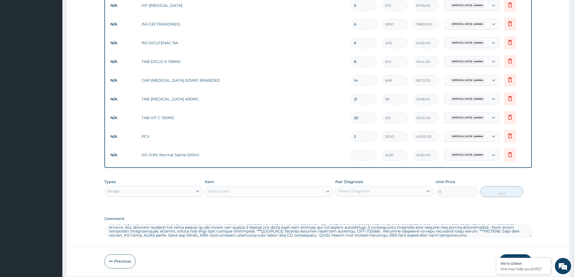
type input "0.00"
type input "4"
type input "13680.00"
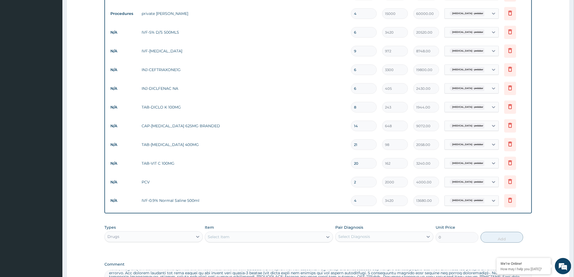
scroll to position [309, 0]
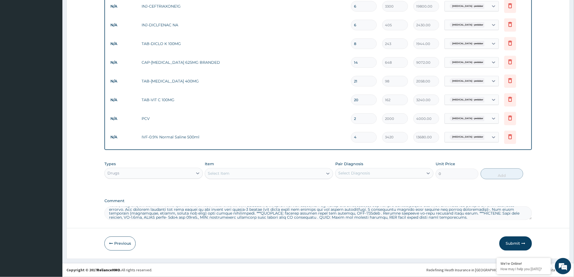
type input "4"
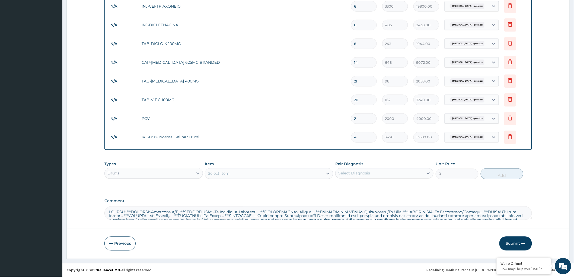
scroll to position [0, 0]
click at [507, 241] on button "Submit" at bounding box center [515, 243] width 33 height 14
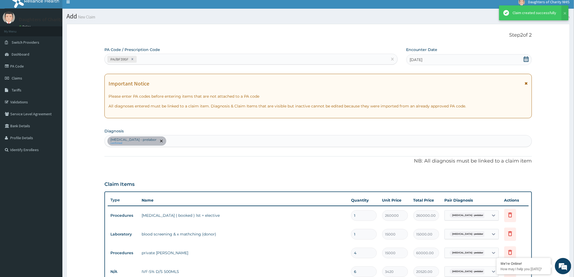
scroll to position [309, 0]
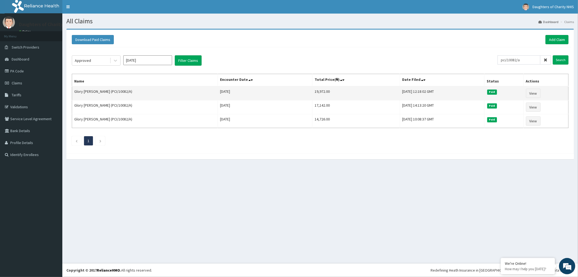
click at [110, 91] on td "Glory [PERSON_NAME] (PCI/10082/A)" at bounding box center [145, 93] width 146 height 14
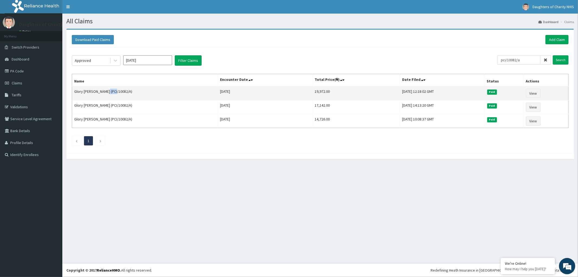
click at [110, 91] on td "Glory [PERSON_NAME] (PCI/10082/A)" at bounding box center [145, 93] width 146 height 14
drag, startPoint x: 102, startPoint y: 92, endPoint x: 124, endPoint y: 94, distance: 21.8
click at [124, 94] on td "Glory [PERSON_NAME] (PCI/10082/A)" at bounding box center [145, 93] width 146 height 14
copy td "(PCI/10082/A)"
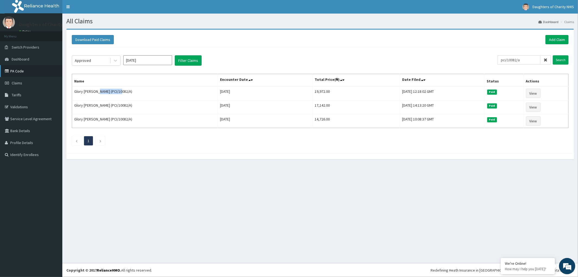
click at [28, 69] on link "PA Code" at bounding box center [31, 71] width 62 height 12
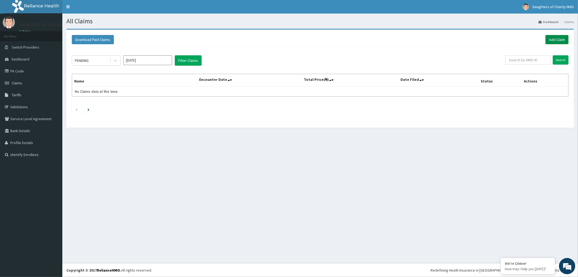
click link "Add Claim"
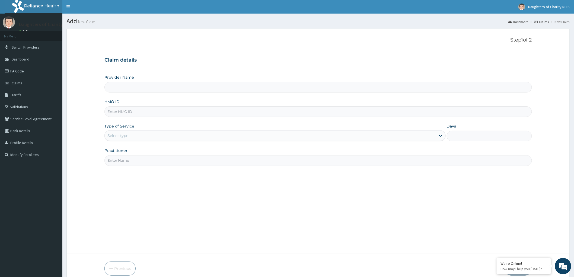
click at [106, 111] on input "HMO ID" at bounding box center [317, 111] width 427 height 11
paste input "PCI/10082/A"
type input "Daughters of [GEOGRAPHIC_DATA], [GEOGRAPHIC_DATA]"
type input "PCI/10082/A"
click at [137, 134] on div "Select type" at bounding box center [270, 135] width 331 height 9
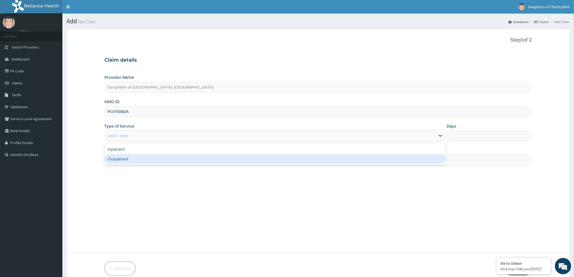
click at [129, 159] on div "Outpatient" at bounding box center [274, 159] width 341 height 10
type input "1"
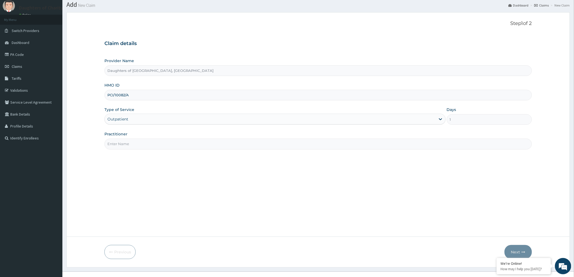
scroll to position [25, 0]
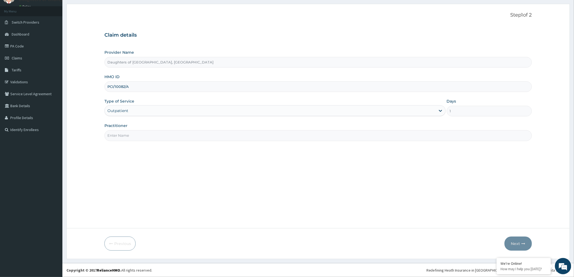
click at [138, 135] on input "Practitioner" at bounding box center [317, 135] width 427 height 11
paste input "[PERSON_NAME]"
type input "[PERSON_NAME]"
click at [514, 242] on button "Next" at bounding box center [517, 243] width 27 height 14
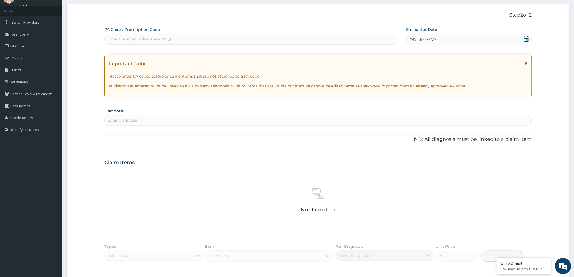
click at [117, 37] on div "Enter Code(Secondary Care Only)" at bounding box center [139, 38] width 64 height 5
paste input "PA/AEEDE3"
type input "PA/AEEDE3"
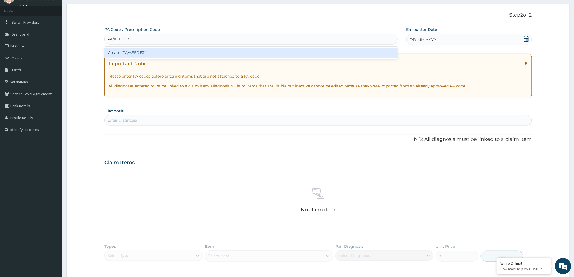
click at [136, 52] on div "Create "PA/AEEDE3"" at bounding box center [250, 53] width 293 height 10
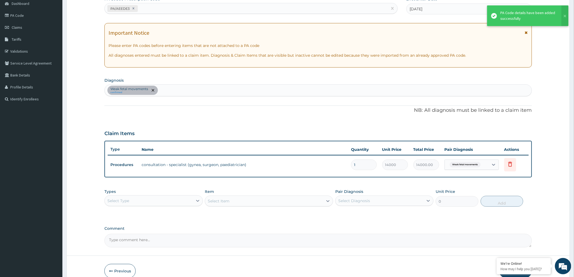
scroll to position [82, 0]
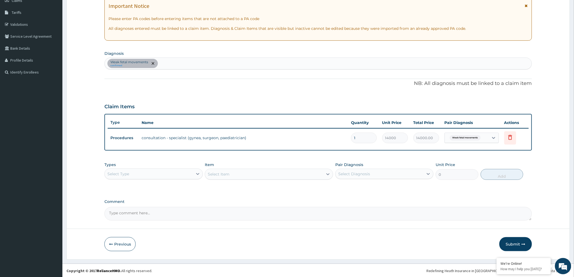
click at [131, 214] on textarea "Comment" at bounding box center [317, 214] width 427 height 14
paste textarea "follow up poor fetal [DOMAIN_NAME] urgent USS."
type textarea "follow up poor fetal [DOMAIN_NAME] urgent USS."
click at [510, 243] on button "Submit" at bounding box center [515, 244] width 33 height 14
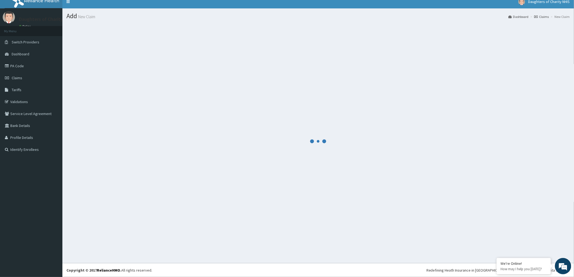
scroll to position [5, 0]
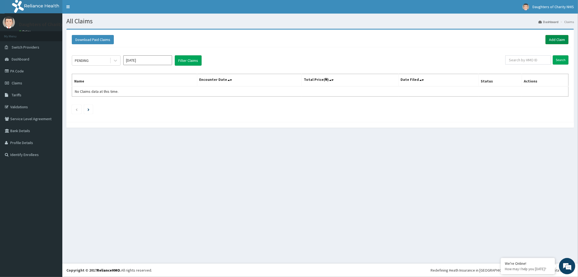
click at [563, 38] on link "Add Claim" at bounding box center [557, 39] width 23 height 9
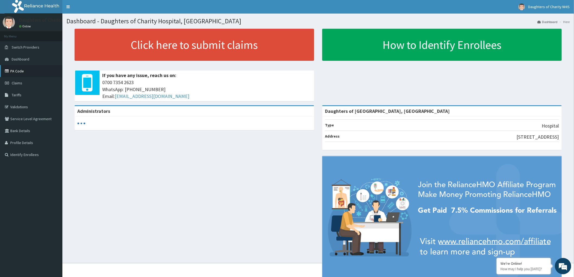
click at [16, 71] on link "PA Code" at bounding box center [31, 71] width 62 height 12
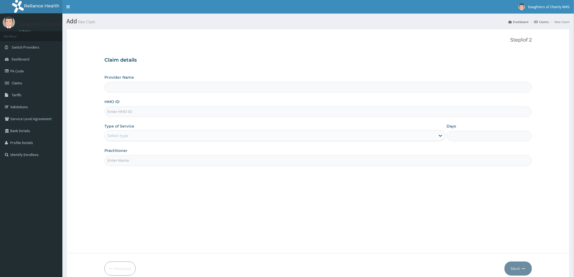
click at [121, 113] on input "HMO ID" at bounding box center [317, 111] width 427 height 11
paste input "PCI/10082/A"
type input "PCI/10082/A"
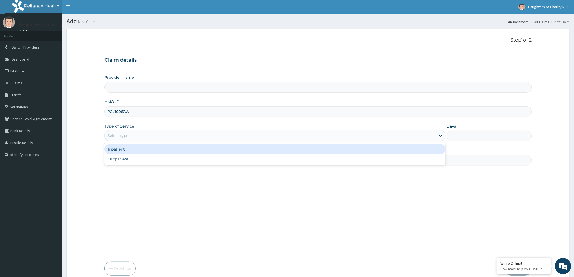
click at [136, 134] on div "Select type" at bounding box center [270, 135] width 331 height 9
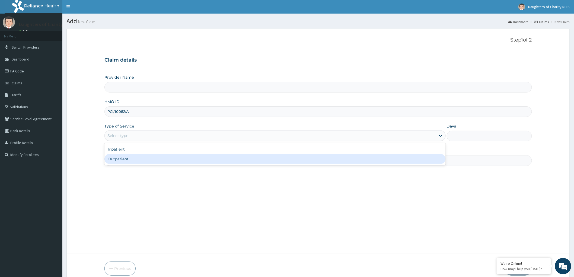
type input "Daughters of [GEOGRAPHIC_DATA], [GEOGRAPHIC_DATA]"
click at [126, 159] on div "Outpatient" at bounding box center [274, 159] width 341 height 10
type input "1"
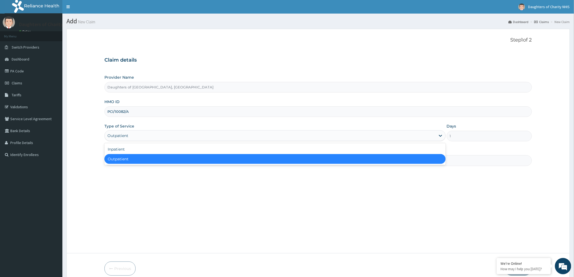
click at [133, 135] on div "Outpatient" at bounding box center [270, 135] width 331 height 9
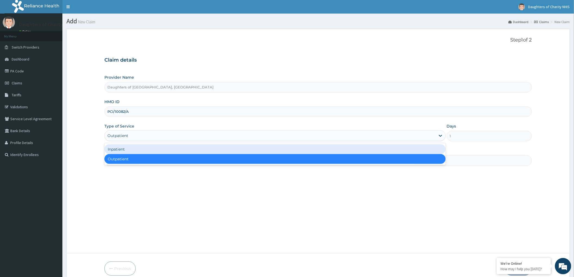
click at [125, 148] on div "Inpatient" at bounding box center [274, 149] width 341 height 10
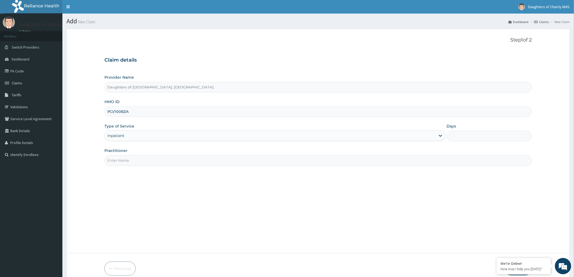
click at [465, 134] on input "Days" at bounding box center [489, 136] width 85 height 11
type input "4"
click at [131, 163] on input "Practitioner" at bounding box center [317, 160] width 427 height 11
paste input "[PERSON_NAME] NLIA"
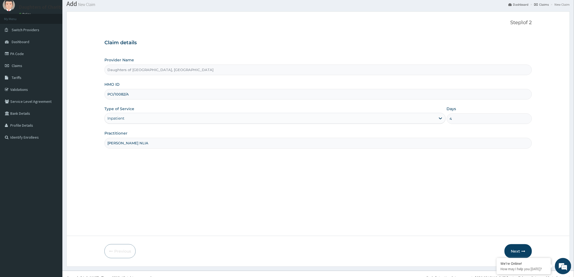
scroll to position [25, 0]
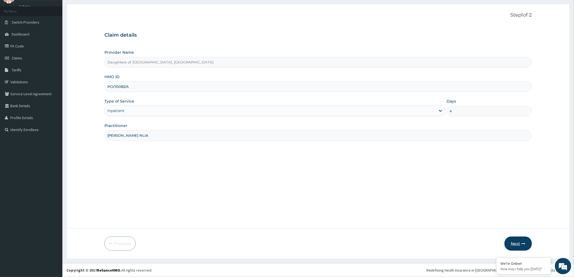
type input "[PERSON_NAME] NLIA"
click at [513, 242] on button "Next" at bounding box center [517, 243] width 27 height 14
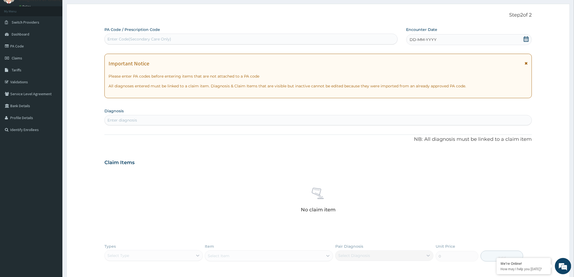
click at [127, 38] on div "Enter Code(Secondary Care Only)" at bounding box center [139, 38] width 64 height 5
paste input "PA/FD33A7"
type input "PA/FD33A7"
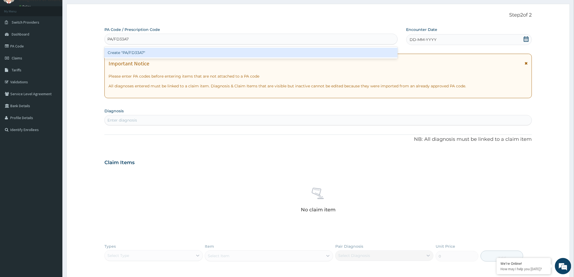
click at [137, 52] on div "Create "PA/FD33A7"" at bounding box center [250, 53] width 293 height 10
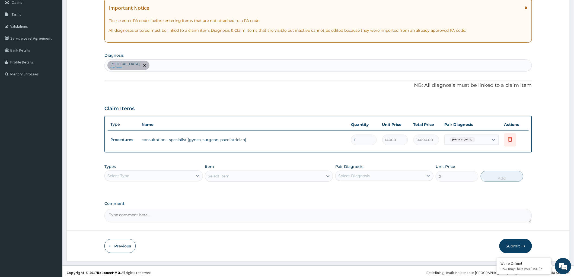
scroll to position [82, 0]
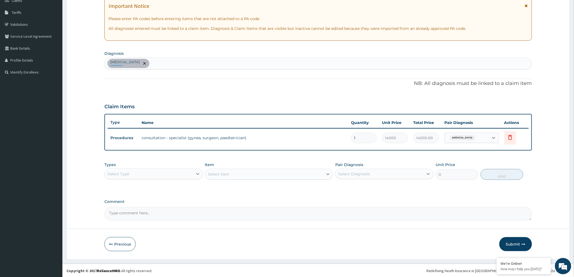
click at [114, 210] on textarea "Comment" at bounding box center [317, 214] width 427 height 14
paste textarea "pot term pregnancy. cyesis at 41 weeks- gynae consult"
click at [113, 208] on textarea "pot term pregnancy. cyesis at 41 weeks- gynae consult" at bounding box center [317, 214] width 427 height 14
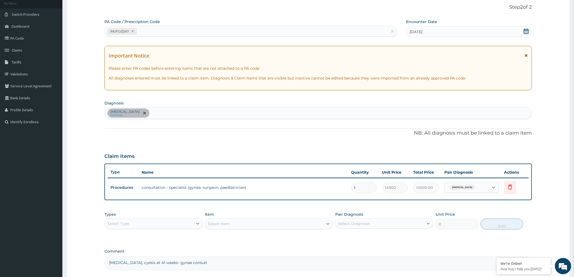
scroll to position [82, 0]
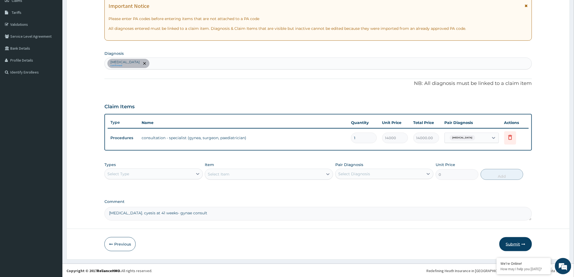
type textarea "[MEDICAL_DATA]. cyesis at 41 weeks- gynae consult"
click at [515, 244] on button "Submit" at bounding box center [515, 244] width 33 height 14
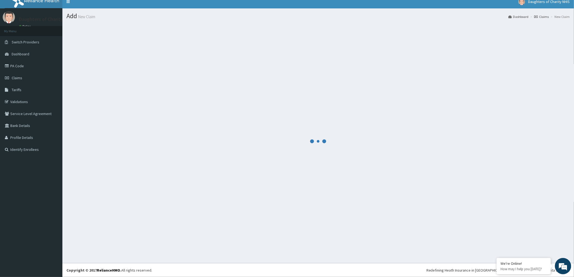
scroll to position [5, 0]
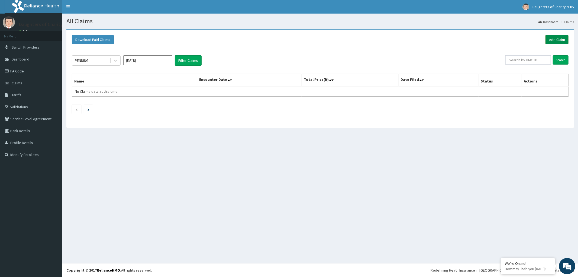
click at [552, 39] on link "Add Claim" at bounding box center [557, 39] width 23 height 9
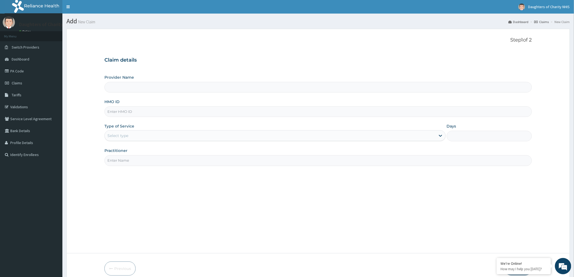
click at [120, 112] on input "HMO ID" at bounding box center [317, 111] width 427 height 11
type input "Daughters of Charity Hospital, Kubwa"
paste input "PCI/10082/A"
type input "PCI/10082/A"
click at [128, 134] on div "Select type" at bounding box center [117, 135] width 21 height 5
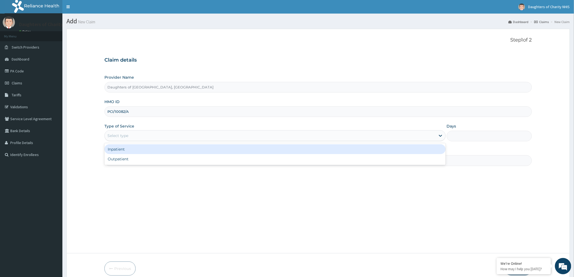
click at [133, 150] on div "Inpatient" at bounding box center [274, 149] width 341 height 10
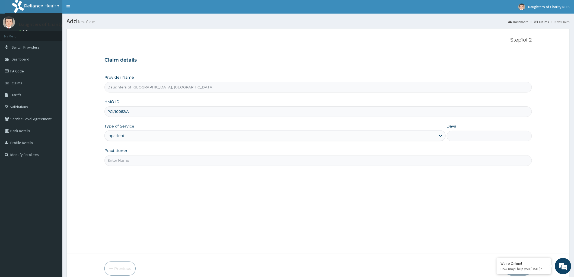
click at [125, 157] on input "Practitioner" at bounding box center [317, 160] width 427 height 11
paste input "ogbonnaya ANUMA NLIA"
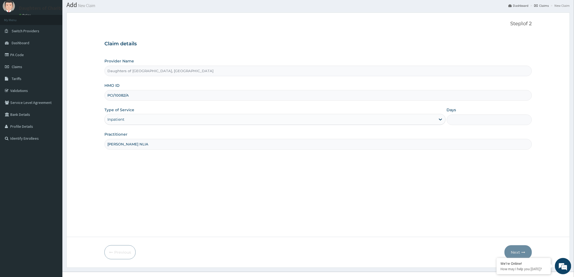
scroll to position [25, 0]
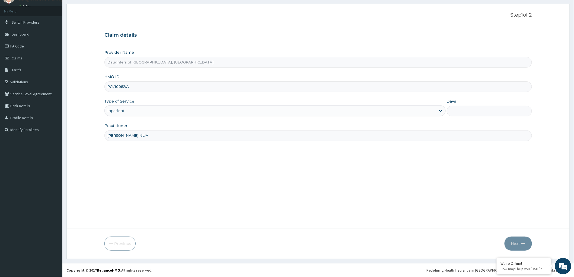
type input "ogbonnaya ANUMA NLIA"
click at [456, 111] on input "Days" at bounding box center [489, 111] width 85 height 11
type input "4"
click at [517, 242] on button "Next" at bounding box center [517, 243] width 27 height 14
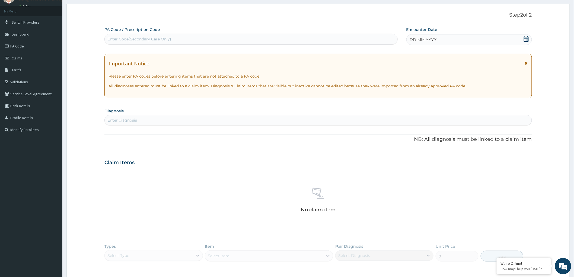
click at [125, 37] on div "Enter Code(Secondary Care Only)" at bounding box center [139, 38] width 64 height 5
paste input "PA/F5784B"
type input "PA/F5784B"
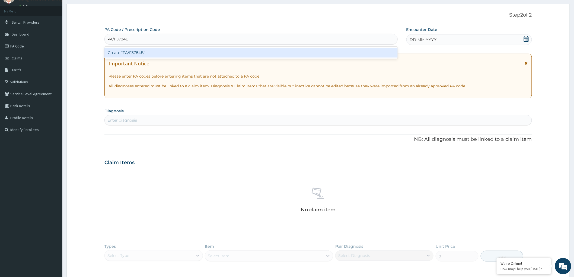
click at [134, 55] on div "Create "PA/F5784B"" at bounding box center [250, 53] width 293 height 10
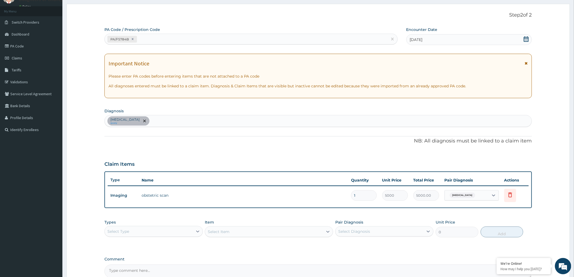
click at [125, 272] on textarea "Comment" at bounding box center [317, 271] width 427 height 14
paste textarea "SUPERVISION OF A NORMAL PREGNANCY"
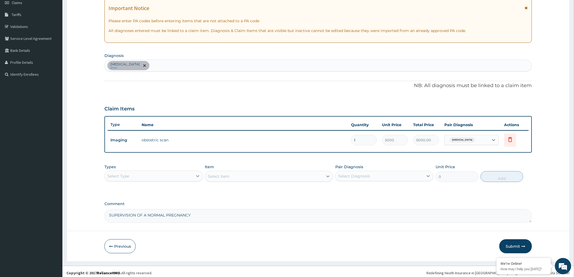
scroll to position [82, 0]
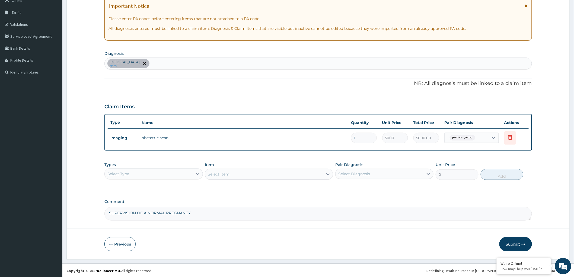
type textarea "SUPERVISION OF A NORMAL PREGNANCY"
click at [510, 243] on button "Submit" at bounding box center [515, 244] width 33 height 14
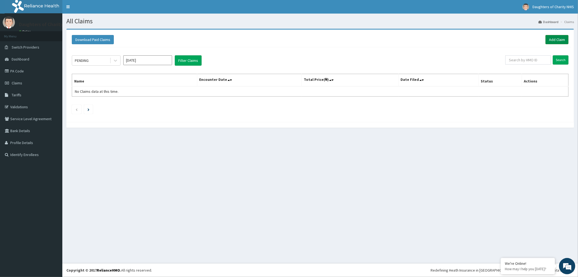
click at [554, 37] on link "Add Claim" at bounding box center [557, 39] width 23 height 9
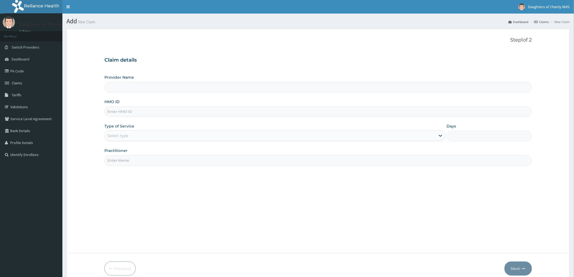
click at [125, 112] on input "HMO ID" at bounding box center [317, 111] width 427 height 11
type input "Daughters of [GEOGRAPHIC_DATA], [GEOGRAPHIC_DATA]"
paste input "PCI/10082/A"
type input "PCI/10082/A"
click at [135, 132] on div "Select type" at bounding box center [270, 135] width 331 height 9
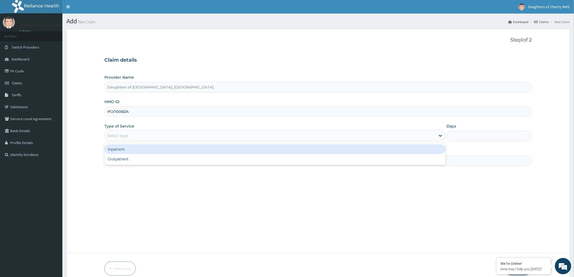
click at [126, 150] on div "Inpatient" at bounding box center [274, 149] width 341 height 10
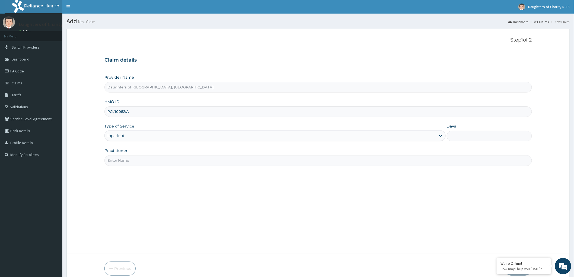
click at [459, 136] on input "Days" at bounding box center [489, 136] width 85 height 11
type input "4"
click at [124, 161] on input "Practitioner" at bounding box center [317, 160] width 427 height 11
click at [123, 161] on input "Practitioner" at bounding box center [317, 160] width 427 height 11
paste input "[PERSON_NAME] NLIA"
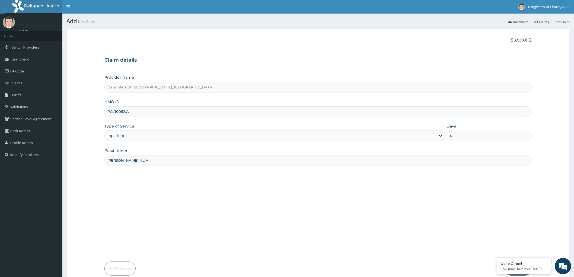
scroll to position [25, 0]
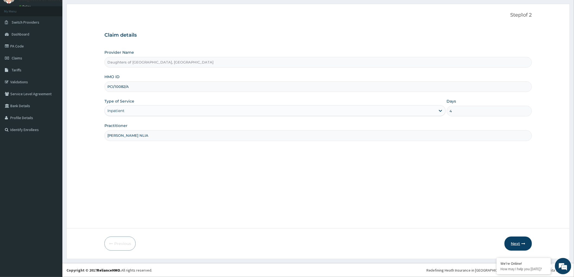
type input "[PERSON_NAME] NLIA"
click at [519, 243] on button "Next" at bounding box center [517, 243] width 27 height 14
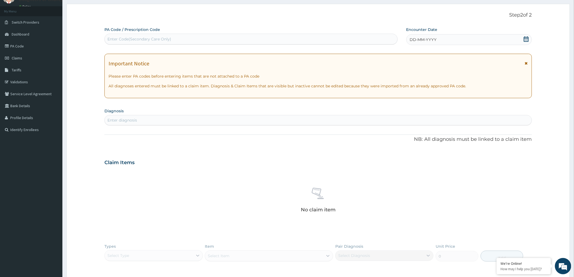
click at [117, 37] on div "Enter Code(Secondary Care Only)" at bounding box center [139, 38] width 64 height 5
paste input "PA/77AD45"
type input "PA/77AD45"
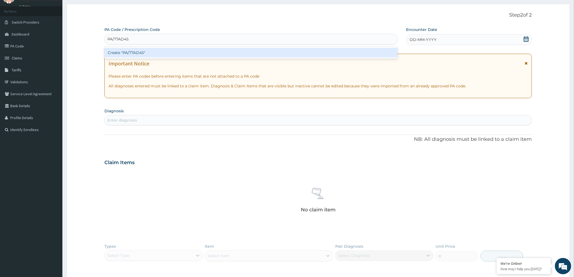
click at [131, 54] on div "Create "PA/77AD45"" at bounding box center [250, 53] width 293 height 10
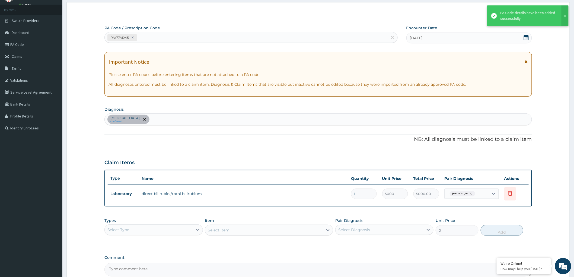
scroll to position [82, 0]
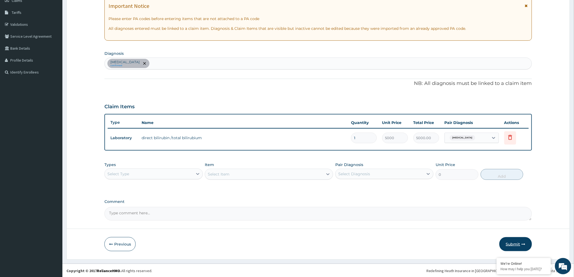
click at [517, 243] on button "Submit" at bounding box center [515, 244] width 33 height 14
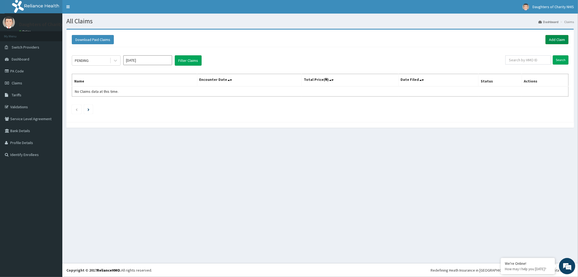
click at [561, 41] on link "Add Claim" at bounding box center [557, 39] width 23 height 9
click at [20, 70] on link "PA Code" at bounding box center [31, 71] width 62 height 12
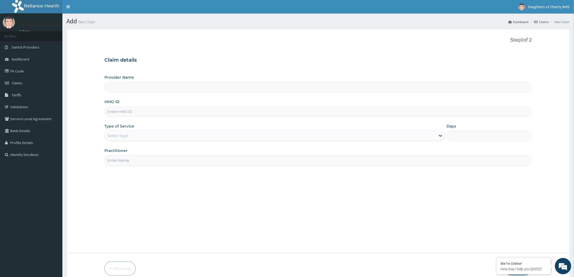
click at [114, 109] on input "HMO ID" at bounding box center [317, 111] width 427 height 11
type input "Daughters of Charity Hospital, Kubwa"
paste input "PCI/10082/A"
type input "PCI/10082/A"
click at [132, 136] on div "Select type" at bounding box center [270, 135] width 331 height 9
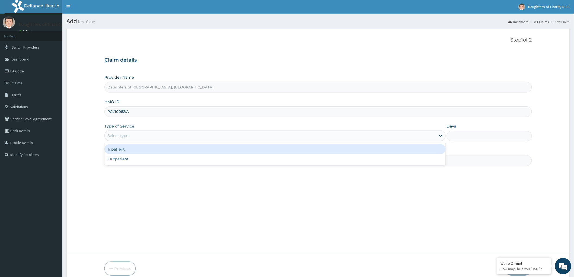
click at [132, 150] on div "Inpatient" at bounding box center [274, 149] width 341 height 10
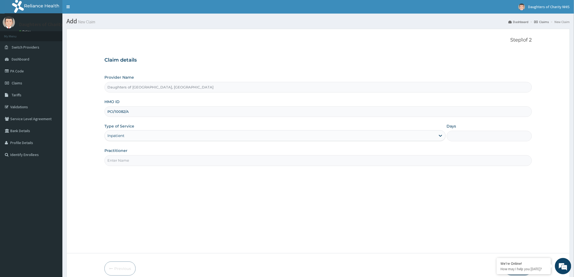
click at [465, 136] on input "Days" at bounding box center [489, 136] width 85 height 11
type input "4"
click at [114, 163] on input "Practitioner" at bounding box center [317, 160] width 427 height 11
click at [117, 164] on input "Practitioner" at bounding box center [317, 160] width 427 height 11
paste input "Linda alafuro"
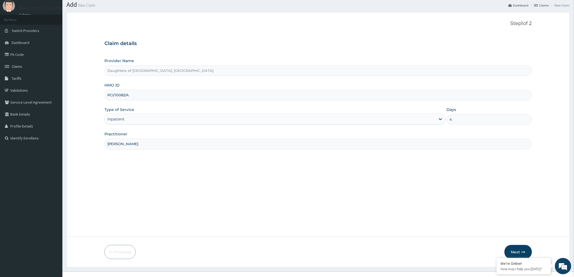
scroll to position [25, 0]
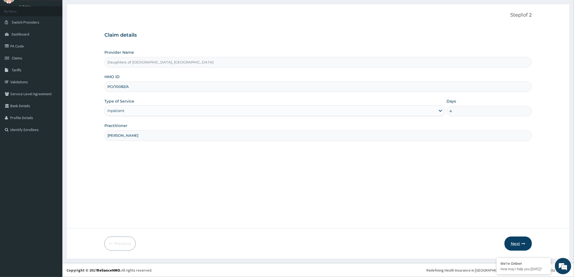
type input "Linda alafuro"
click at [514, 242] on button "Next" at bounding box center [517, 243] width 27 height 14
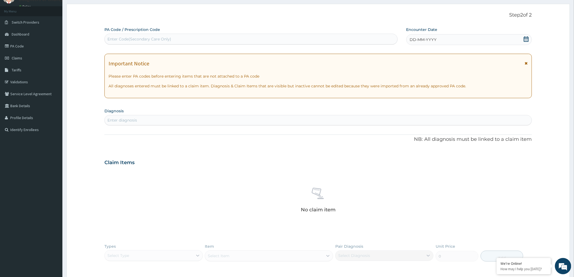
click at [112, 38] on div "Enter Code(Secondary Care Only)" at bounding box center [139, 38] width 64 height 5
paste input "PA/59DDA8"
type input "PA/59DDA8"
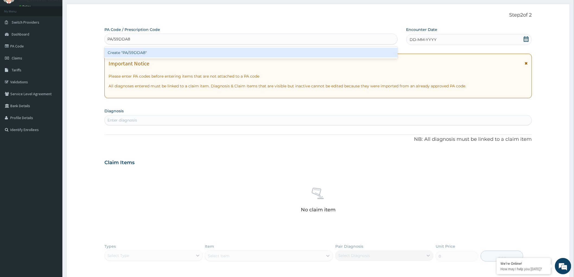
click at [124, 52] on div "Create "PA/59DDA8"" at bounding box center [250, 53] width 293 height 10
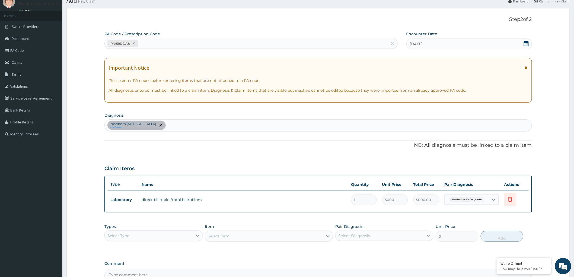
scroll to position [82, 0]
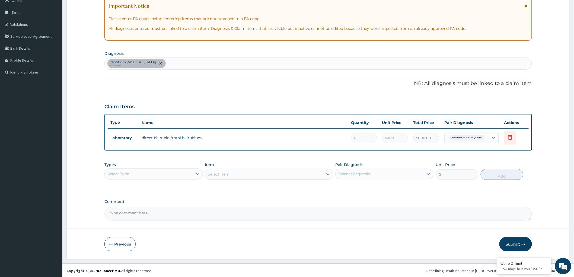
click at [508, 241] on button "Submit" at bounding box center [515, 244] width 33 height 14
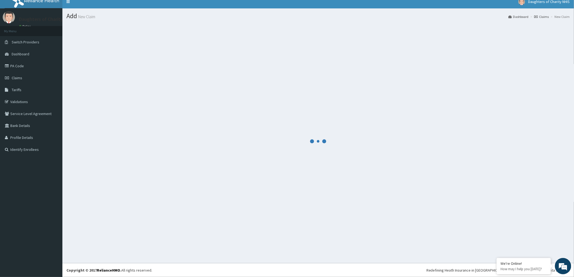
scroll to position [5, 0]
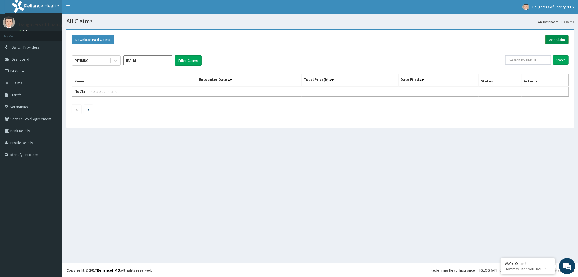
click at [556, 37] on link "Add Claim" at bounding box center [557, 39] width 23 height 9
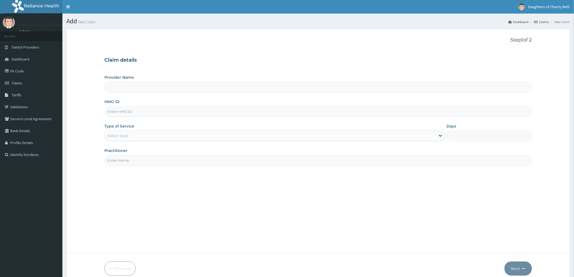
click at [140, 113] on input "HMO ID" at bounding box center [317, 111] width 427 height 11
paste input "PCI/10082/A"
type input "PCI/10082/A"
type input "Daughters of [GEOGRAPHIC_DATA], [GEOGRAPHIC_DATA]"
type input "PCI/10082/A"
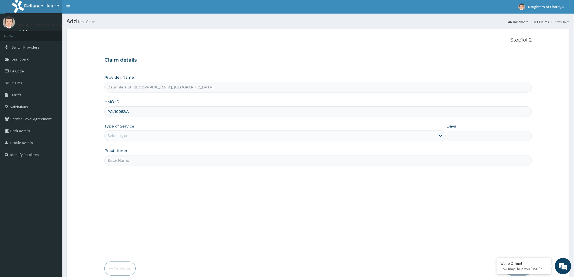
click at [119, 133] on div "Select type" at bounding box center [117, 135] width 21 height 5
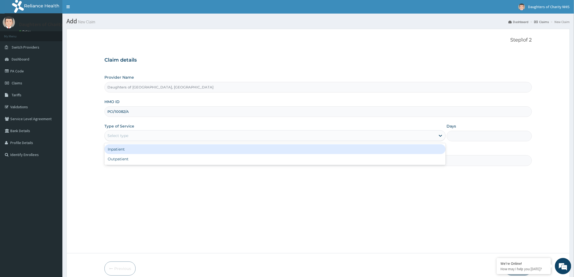
click at [118, 148] on div "Inpatient" at bounding box center [274, 149] width 341 height 10
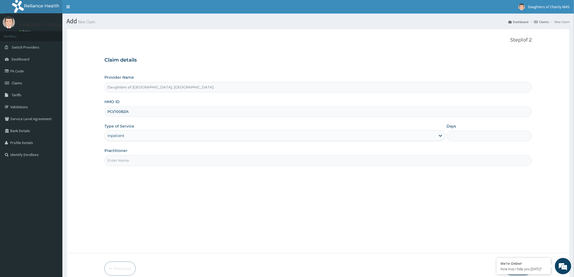
click at [131, 136] on div "Inpatient" at bounding box center [270, 135] width 331 height 9
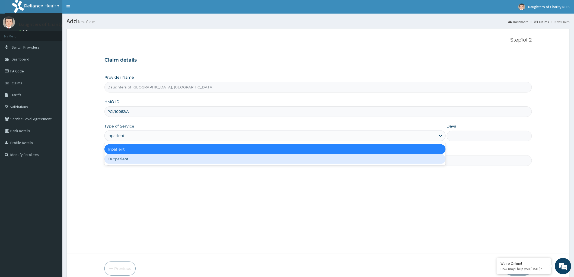
click at [123, 159] on div "Outpatient" at bounding box center [274, 159] width 341 height 10
type input "1"
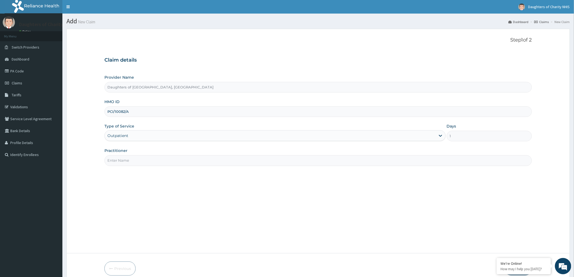
click at [136, 157] on input "Practitioner" at bounding box center [317, 160] width 427 height 11
paste input "[PERSON_NAME]"
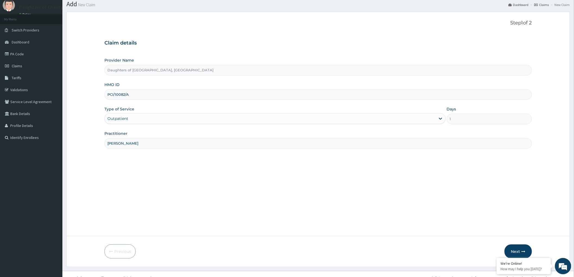
scroll to position [25, 0]
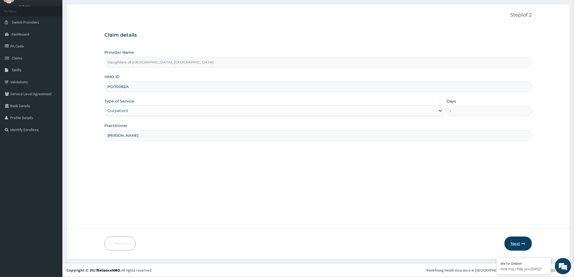
type input "[PERSON_NAME]"
click at [512, 243] on button "Next" at bounding box center [517, 243] width 27 height 14
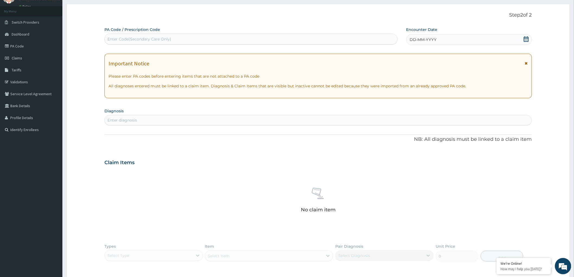
click at [126, 38] on div "Enter Code(Secondary Care Only)" at bounding box center [139, 38] width 64 height 5
paste input "PA/077BD2"
type input "PA/077BD2"
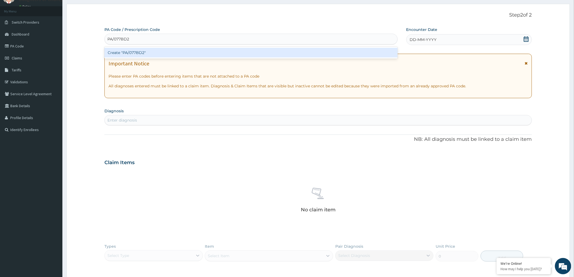
click at [132, 52] on div "Create "PA/077BD2"" at bounding box center [250, 53] width 293 height 10
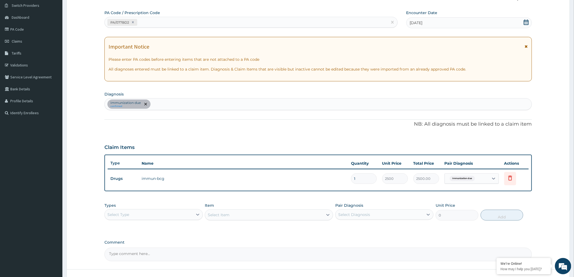
scroll to position [82, 0]
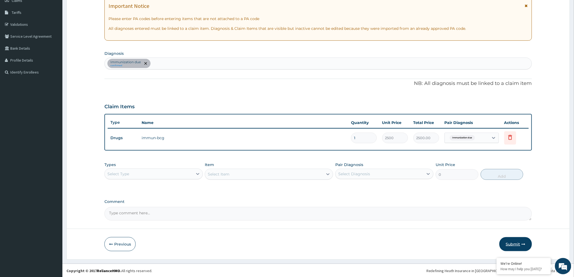
click at [512, 243] on button "Submit" at bounding box center [515, 244] width 33 height 14
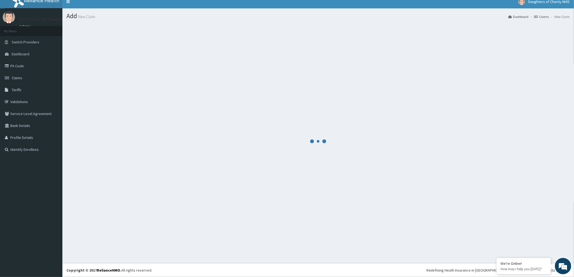
scroll to position [5, 0]
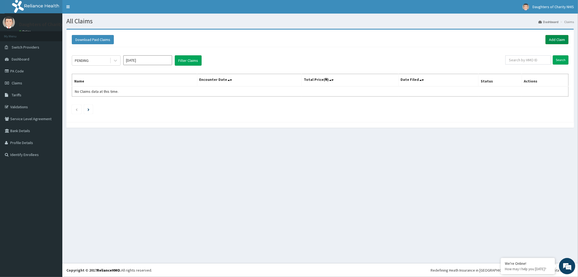
click at [549, 40] on link "Add Claim" at bounding box center [557, 39] width 23 height 9
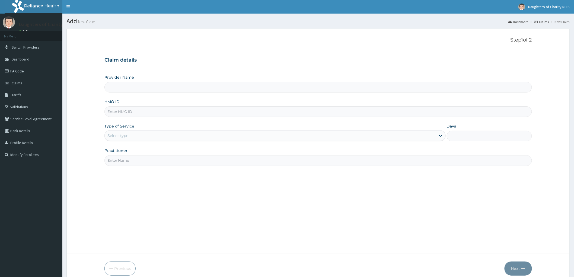
type input "PCI/10082/A"
type input "Daughters of [GEOGRAPHIC_DATA], [GEOGRAPHIC_DATA]"
type input "PCI/10082/A"
click at [124, 132] on div "Select type" at bounding box center [270, 135] width 331 height 9
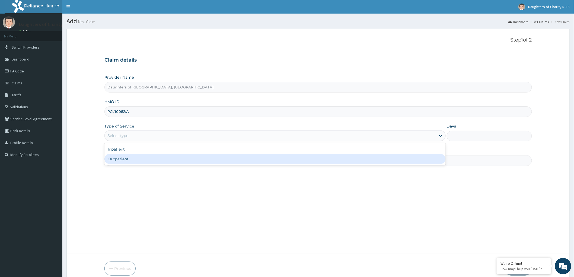
click at [123, 158] on div "Outpatient" at bounding box center [274, 159] width 341 height 10
type input "1"
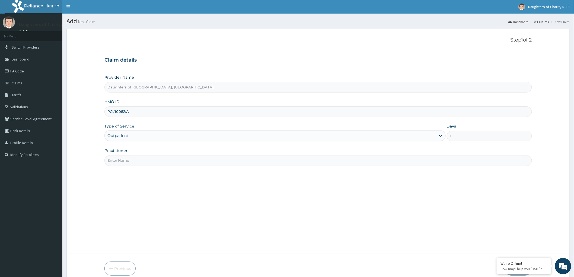
click at [110, 160] on input "Practitioner" at bounding box center [317, 160] width 427 height 11
paste input "ubenyi DAVIDSON"
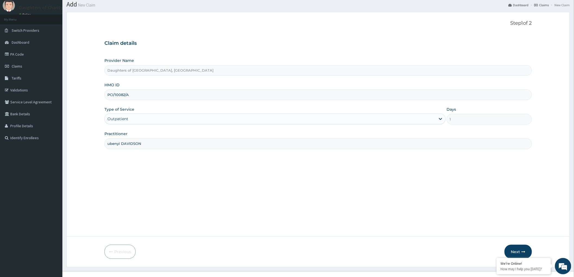
scroll to position [25, 0]
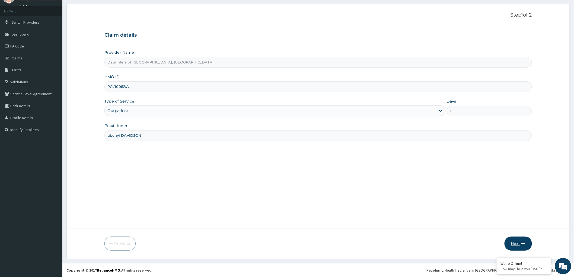
type input "ubenyi DAVIDSON"
click at [515, 242] on button "Next" at bounding box center [517, 243] width 27 height 14
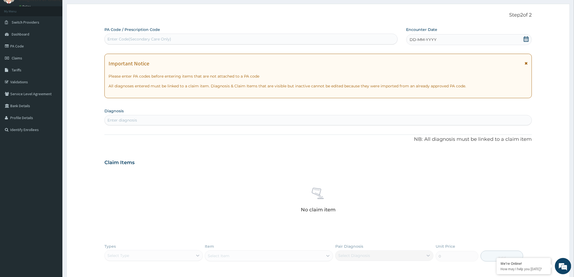
click at [149, 38] on div "Enter Code(Secondary Care Only)" at bounding box center [139, 38] width 64 height 5
paste input "PA/81EB04"
type input "PA/81EB04"
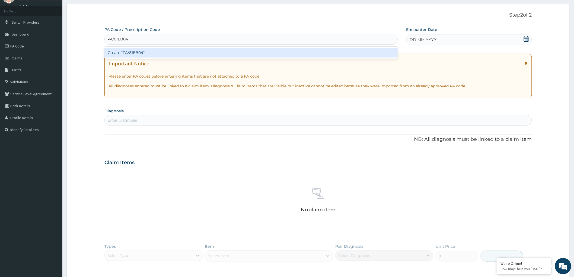
click at [154, 52] on div "Create "PA/81EB04"" at bounding box center [250, 53] width 293 height 10
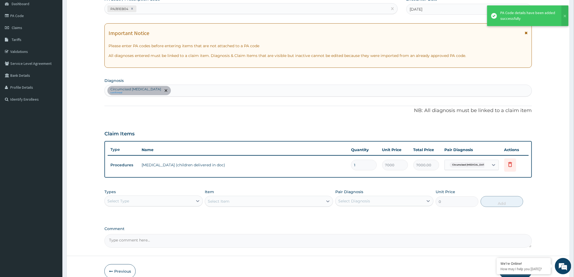
scroll to position [82, 0]
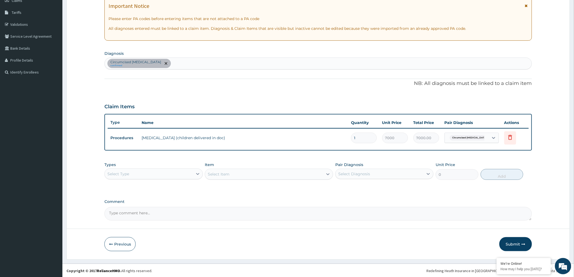
click at [114, 214] on textarea "Comment" at bounding box center [317, 214] width 427 height 14
paste textarea "ENCOUNTER FOR [MEDICAL_DATA]"
type textarea "ENCOUNTER FOR [MEDICAL_DATA]"
click at [510, 245] on button "Submit" at bounding box center [515, 244] width 33 height 14
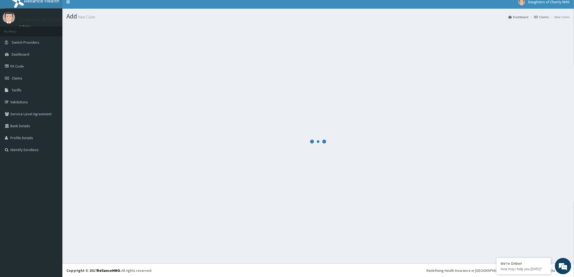
scroll to position [82, 0]
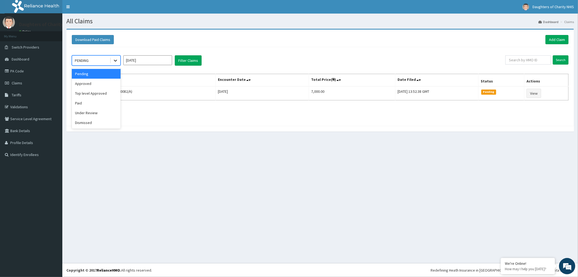
click at [115, 59] on icon at bounding box center [115, 60] width 5 height 5
click at [158, 63] on input "[DATE]" at bounding box center [147, 60] width 49 height 10
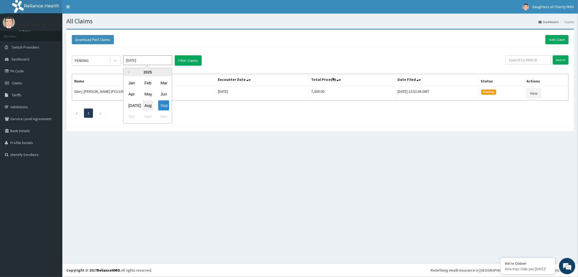
click at [146, 105] on div "Aug" at bounding box center [147, 105] width 11 height 10
type input "[DATE]"
click at [190, 60] on button "Filter Claims" at bounding box center [188, 60] width 27 height 10
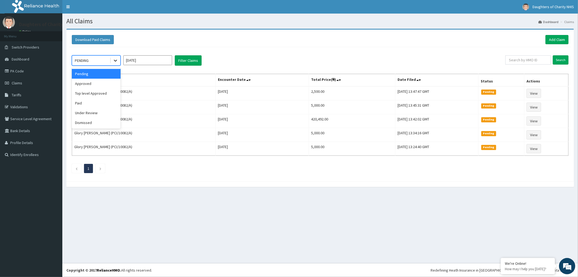
click at [115, 60] on icon at bounding box center [115, 60] width 5 height 5
click at [91, 104] on div "Paid" at bounding box center [96, 103] width 49 height 10
click at [184, 59] on button "Filter Claims" at bounding box center [188, 60] width 27 height 10
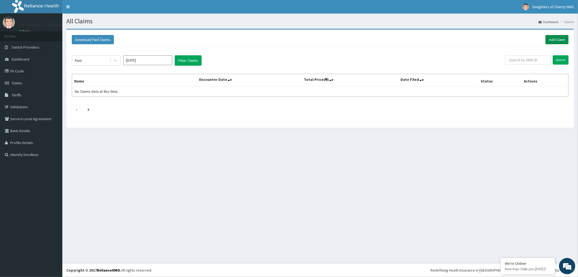
click at [555, 39] on link "Add Claim" at bounding box center [557, 39] width 23 height 9
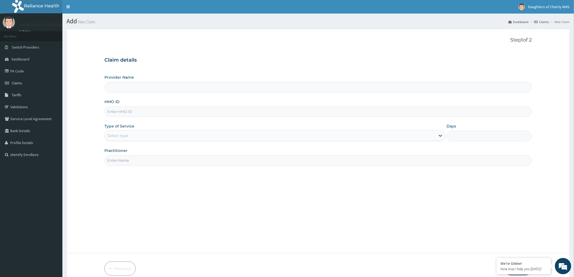
click at [148, 107] on input "HMO ID" at bounding box center [317, 111] width 427 height 11
paste input "SXR/10005/B"
type input "SXR/10005/B"
click at [143, 131] on div "Select type" at bounding box center [270, 135] width 331 height 9
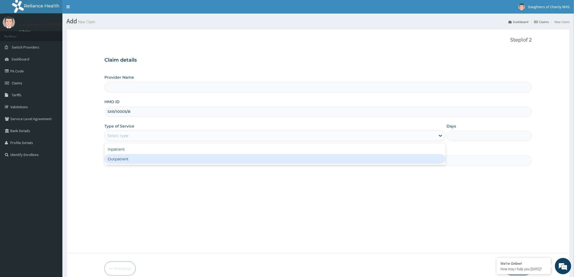
type input "Daughters of Charity Hospital, Kubwa"
click at [140, 159] on div "Outpatient" at bounding box center [274, 159] width 341 height 10
type input "1"
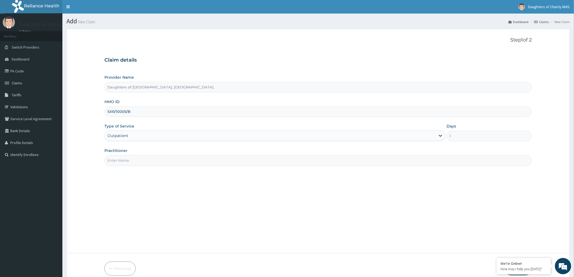
click at [123, 162] on input "Practitioner" at bounding box center [317, 160] width 427 height 11
paste input "OYEDEPO oyebode"
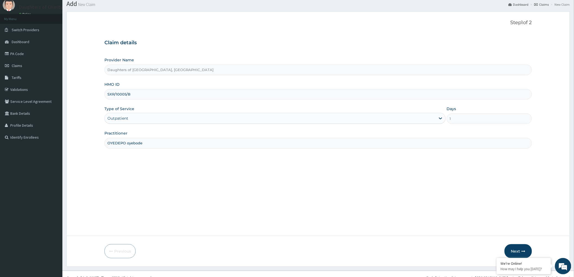
scroll to position [25, 0]
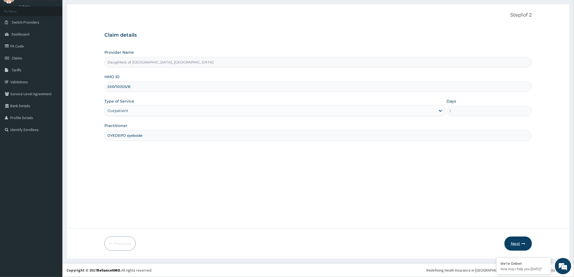
type input "OYEDEPO oyebode"
click at [516, 243] on button "Next" at bounding box center [517, 243] width 27 height 14
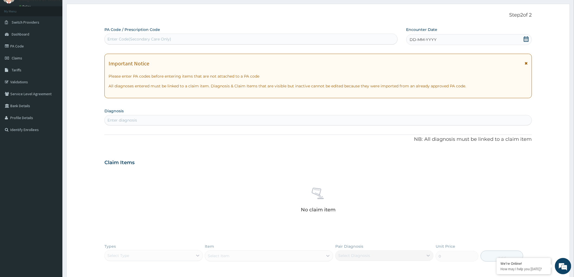
click at [123, 36] on div "Enter Code(Secondary Care Only)" at bounding box center [251, 39] width 293 height 9
paste input "PA/2EDBA8"
type input "PA/2EDBA8"
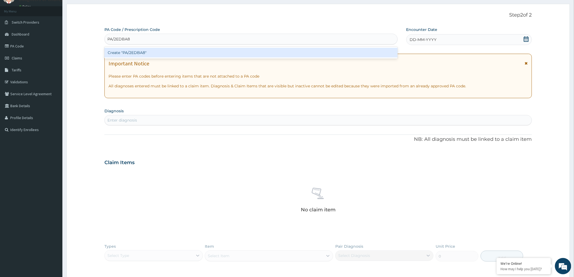
click at [121, 54] on div "Create "PA/2EDBA8"" at bounding box center [250, 53] width 293 height 10
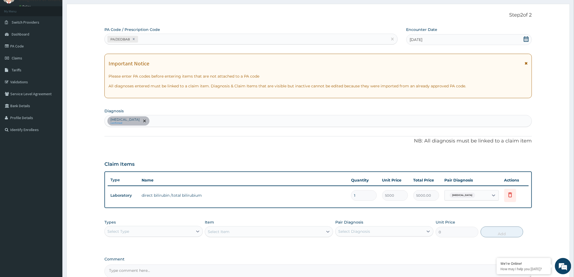
scroll to position [82, 0]
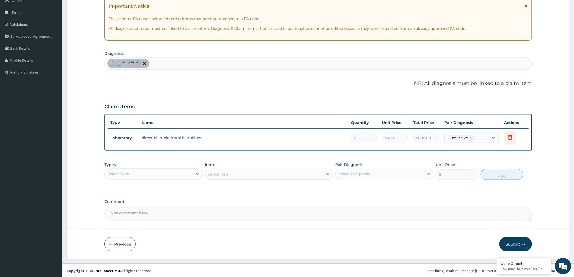
click at [511, 243] on button "Submit" at bounding box center [515, 244] width 33 height 14
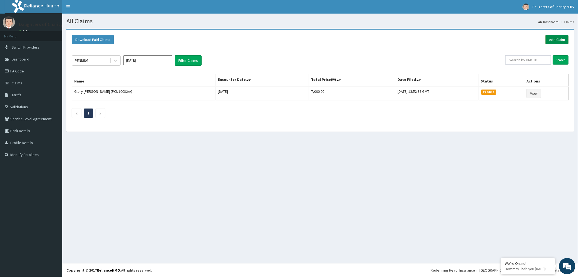
click at [555, 37] on link "Add Claim" at bounding box center [557, 39] width 23 height 9
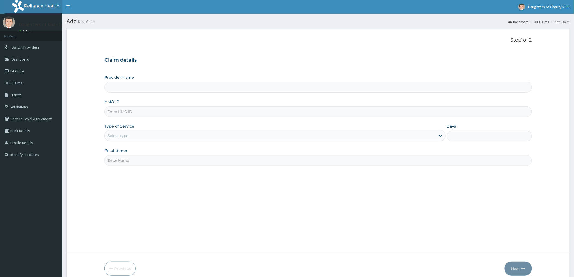
click at [130, 111] on input "HMO ID" at bounding box center [317, 111] width 427 height 11
paste input "SXR/10005/B"
type input "SXR/10005/B"
type input "Daughters of [GEOGRAPHIC_DATA], [GEOGRAPHIC_DATA]"
type input "SXR/10005/B"
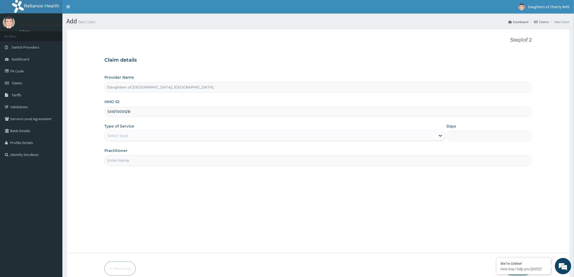
click at [126, 133] on div "Select type" at bounding box center [117, 135] width 21 height 5
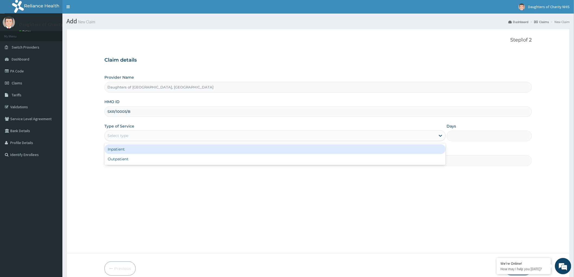
click at [120, 150] on div "Inpatient" at bounding box center [274, 149] width 341 height 10
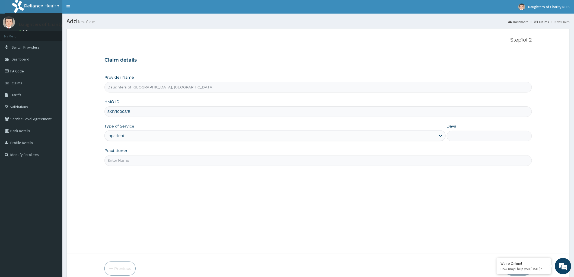
click at [476, 134] on input "Days" at bounding box center [489, 136] width 85 height 11
type input "2"
click at [128, 157] on input "Practitioner" at bounding box center [317, 160] width 427 height 11
paste input "OYEDEPO oyebode"
type input "OYEDEPO oyebode"
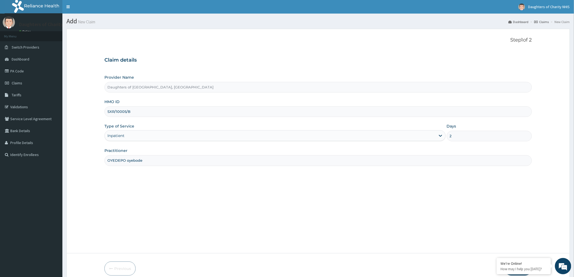
scroll to position [25, 0]
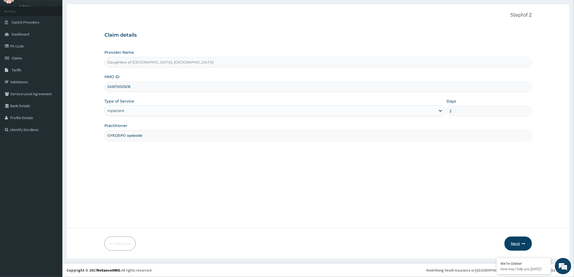
click at [512, 244] on button "Next" at bounding box center [517, 243] width 27 height 14
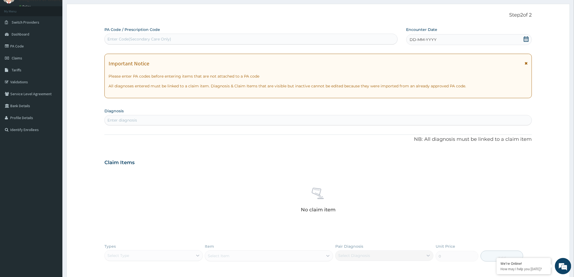
click at [121, 36] on div "Enter Code(Secondary Care Only)" at bounding box center [139, 38] width 64 height 5
drag, startPoint x: 121, startPoint y: 36, endPoint x: 119, endPoint y: 47, distance: 11.1
click at [84, 42] on form "Step 2 of 2 PA Code / Prescription Code Select is focused ,type to refine list,…" at bounding box center [317, 172] width 503 height 337
click at [122, 36] on div "Enter Code(Secondary Care Only)" at bounding box center [139, 38] width 64 height 5
paste input "PA/8D0782"
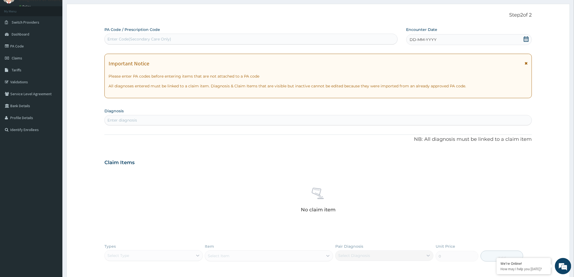
type input "PA/8D0782"
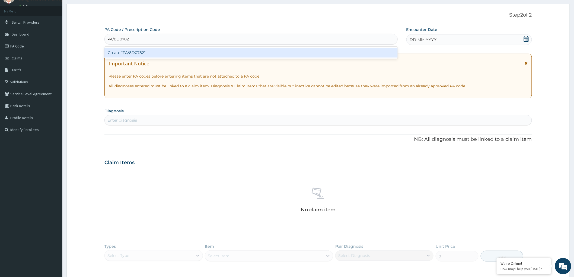
click at [132, 51] on div "Create "PA/8D0782"" at bounding box center [250, 53] width 293 height 10
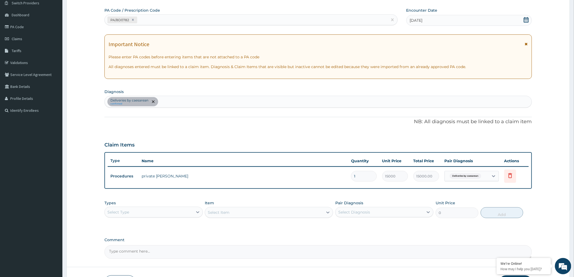
scroll to position [82, 0]
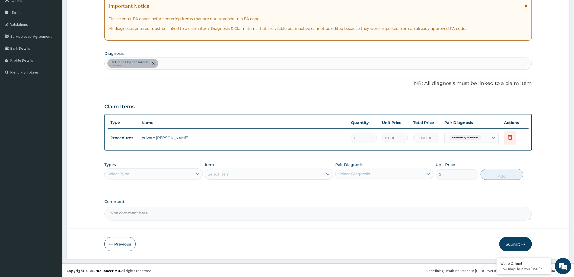
click at [514, 243] on button "Submit" at bounding box center [515, 244] width 33 height 14
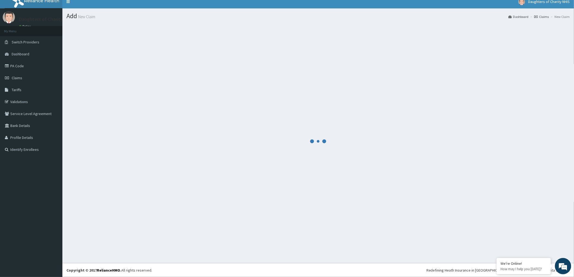
scroll to position [5, 0]
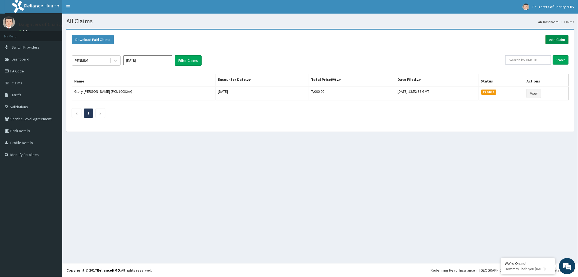
click at [560, 37] on link "Add Claim" at bounding box center [557, 39] width 23 height 9
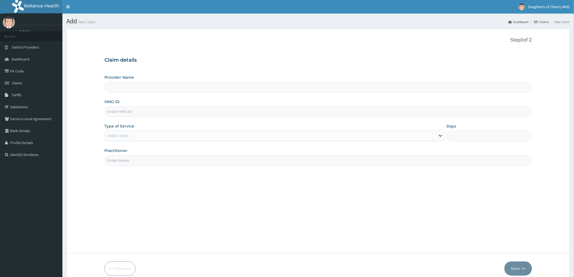
click at [117, 111] on input "HMO ID" at bounding box center [317, 111] width 427 height 11
paste input "SKP/10236/C"
type input "SKP/10236/C"
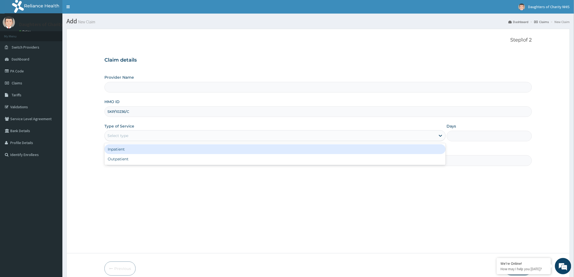
click at [123, 132] on div "Select type" at bounding box center [270, 135] width 331 height 9
type input "Daughters of Charity Hospital, Kubwa"
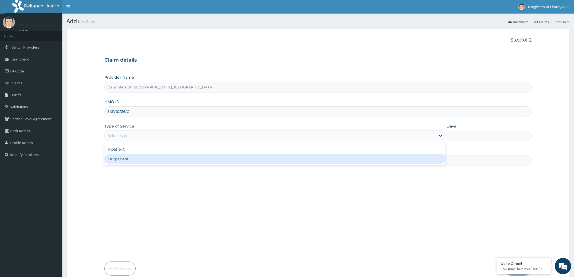
click at [120, 161] on div "Outpatient" at bounding box center [274, 159] width 341 height 10
type input "1"
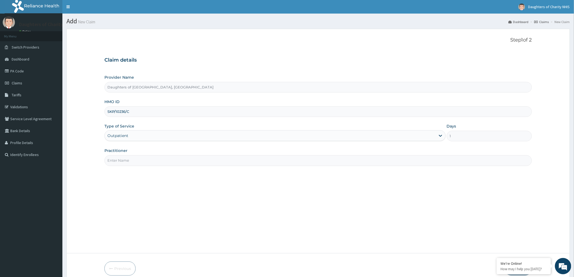
click at [122, 162] on input "Practitioner" at bounding box center [317, 160] width 427 height 11
paste input "ubenyi DAVIDSON"
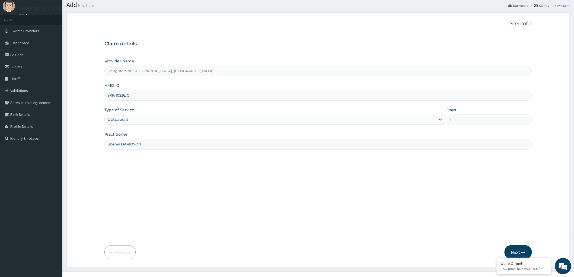
scroll to position [25, 0]
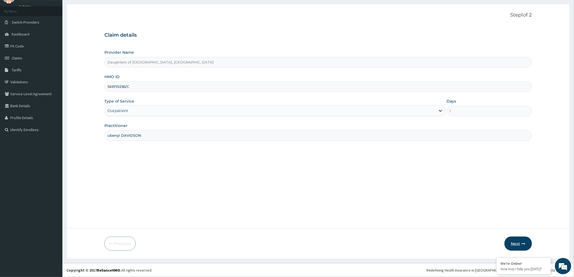
type input "ubenyi DAVIDSON"
click at [512, 243] on button "Next" at bounding box center [517, 243] width 27 height 14
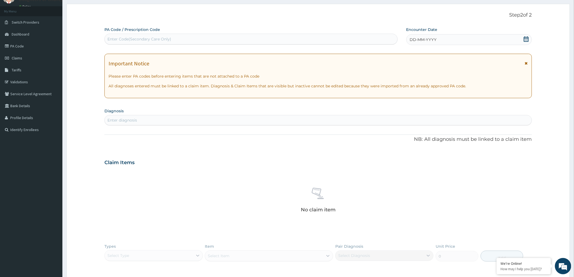
click at [127, 37] on div "Enter Code(Secondary Care Only)" at bounding box center [139, 38] width 64 height 5
paste input "PA/6C32D9"
type input "PA/6C32D9"
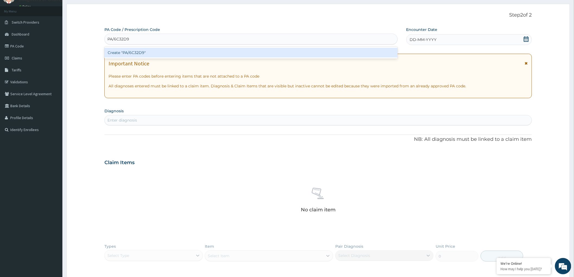
click at [136, 54] on div "Create "PA/6C32D9"" at bounding box center [250, 53] width 293 height 10
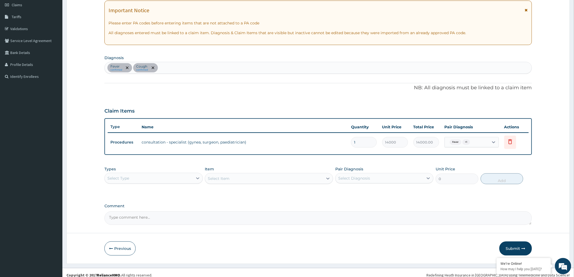
scroll to position [82, 0]
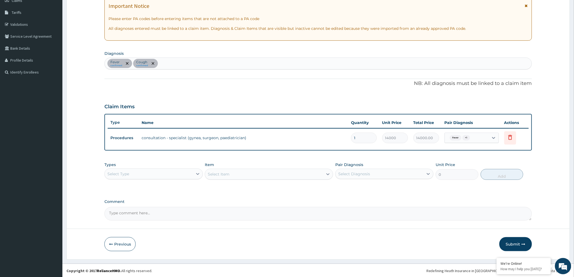
click at [190, 172] on div "Select Type" at bounding box center [149, 173] width 88 height 9
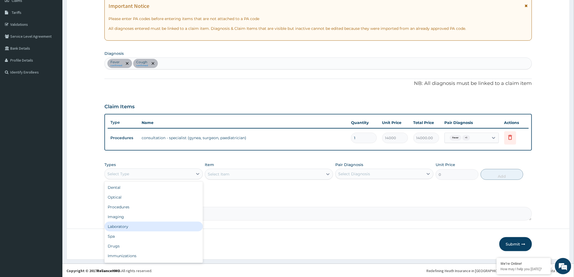
click at [141, 222] on div "Laboratory" at bounding box center [153, 227] width 98 height 10
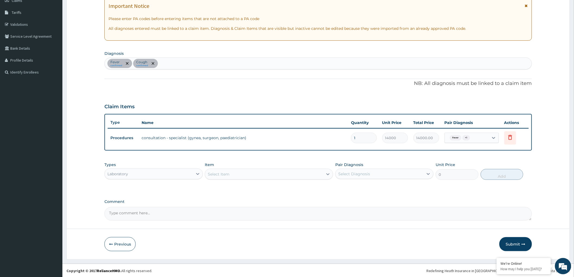
click at [326, 174] on icon at bounding box center [327, 173] width 5 height 5
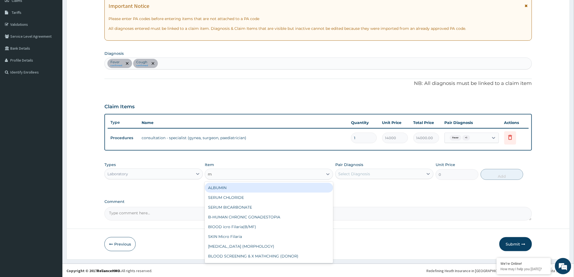
type input "mp"
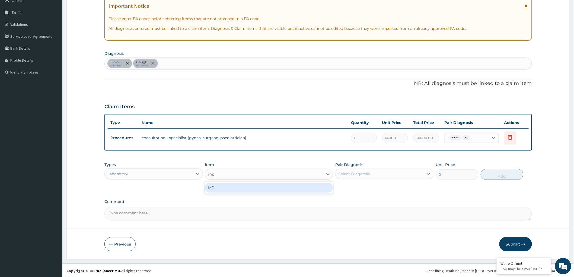
click at [277, 189] on div "MP" at bounding box center [269, 188] width 128 height 10
type input "2000"
click at [423, 172] on div "Select Diagnosis" at bounding box center [379, 173] width 88 height 9
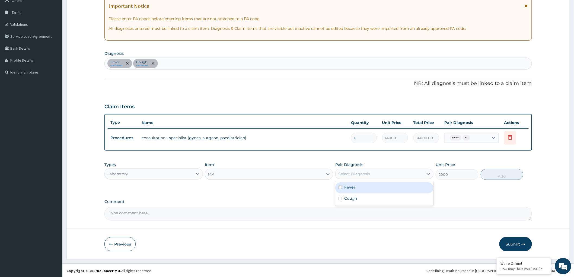
click at [169, 64] on div "Fever confirmed Cough confirmed" at bounding box center [318, 63] width 427 height 11
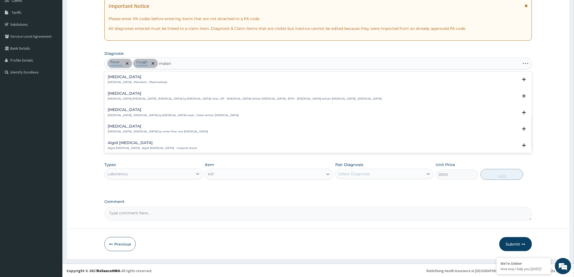
type input "malaria"
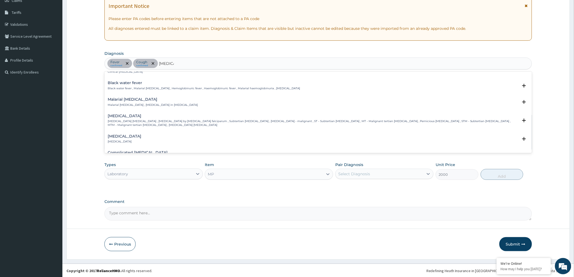
scroll to position [181, 0]
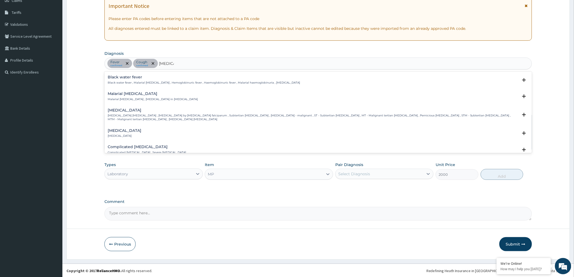
click at [153, 114] on p "Falciparum malaria , Malignant tertian malaria , Malaria by Plasmodium falcipar…" at bounding box center [313, 118] width 410 height 8
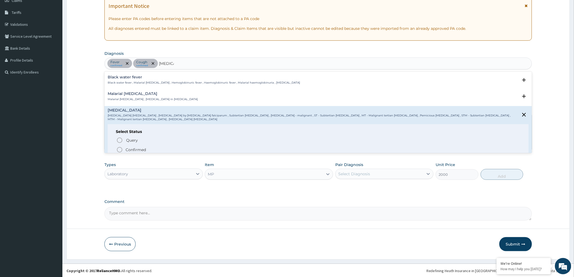
click at [119, 150] on icon "status option filled" at bounding box center [119, 149] width 7 height 7
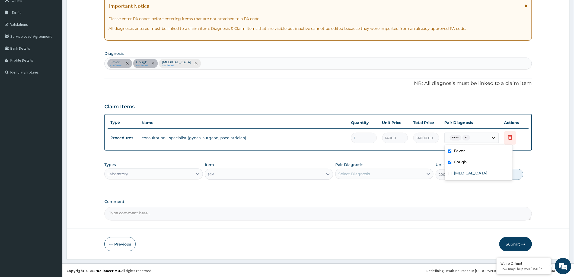
click at [494, 137] on icon at bounding box center [493, 137] width 5 height 5
click at [450, 172] on input "checkbox" at bounding box center [450, 174] width 4 height 4
checkbox input "true"
click at [223, 64] on div "Fever confirmed Cough confirmed Falciparum malaria Confirmed" at bounding box center [318, 63] width 427 height 11
type input "sepsis"
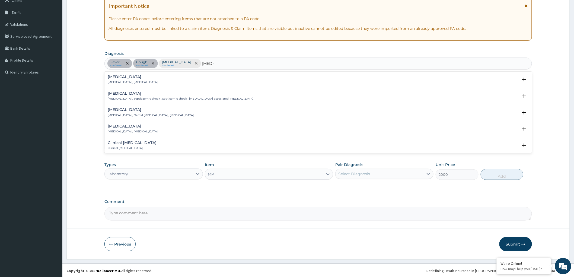
click at [132, 82] on p "Systemic infection , Sepsis" at bounding box center [133, 82] width 50 height 4
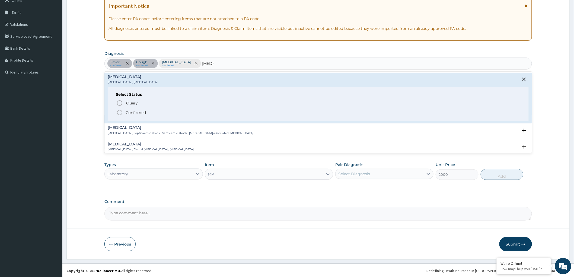
click at [120, 113] on icon "status option filled" at bounding box center [119, 112] width 7 height 7
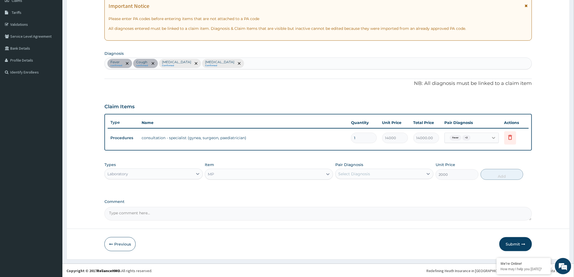
click at [498, 133] on div at bounding box center [494, 138] width 10 height 10
click at [452, 174] on div "Falciparum malaria" at bounding box center [479, 173] width 68 height 11
checkbox input "false"
click at [549, 165] on form "Step 2 of 2 PA Code / Prescription Code PA/6C32D9 Encounter Date 01-08-2025 Imp…" at bounding box center [317, 102] width 503 height 313
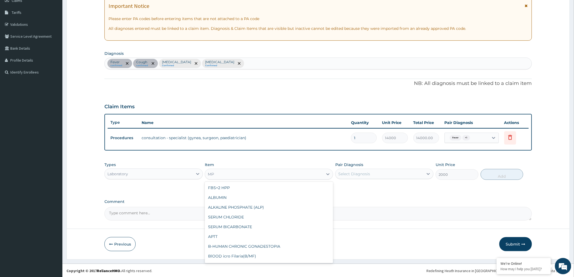
click at [315, 174] on div "MP" at bounding box center [264, 174] width 118 height 9
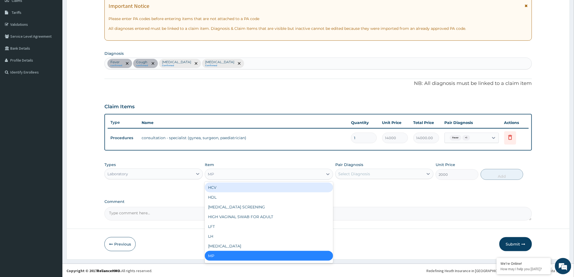
click at [294, 173] on div "MP" at bounding box center [264, 174] width 118 height 9
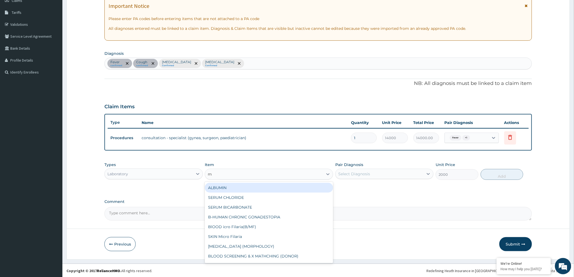
type input "mp"
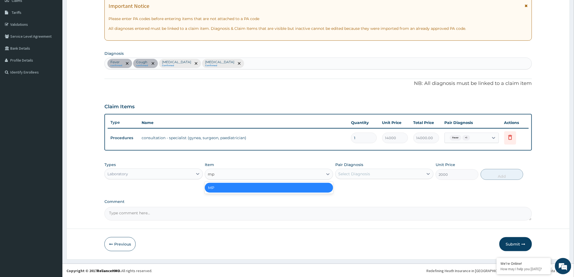
click at [282, 188] on div "MP" at bounding box center [269, 188] width 128 height 10
click at [428, 173] on icon at bounding box center [427, 173] width 5 height 5
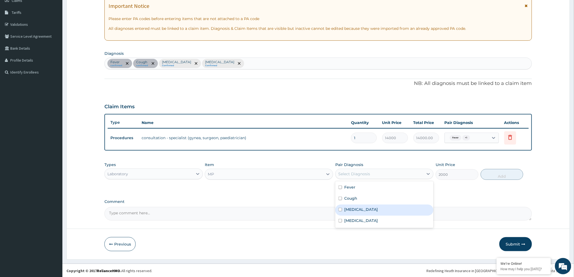
click at [338, 210] on div "Falciparum malaria" at bounding box center [384, 209] width 98 height 11
checkbox input "true"
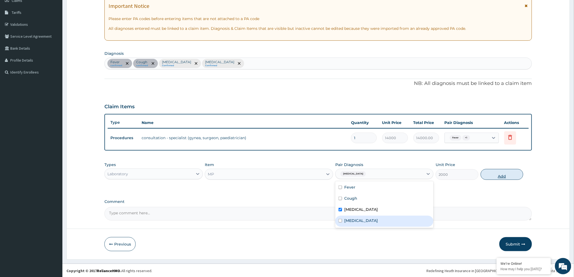
click at [495, 171] on button "Add" at bounding box center [502, 174] width 43 height 11
type input "0"
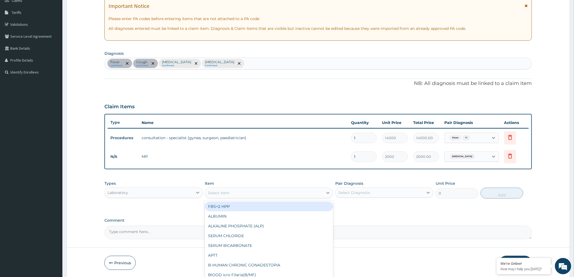
click at [253, 192] on div "Select Item" at bounding box center [264, 192] width 118 height 9
type input "fbc"
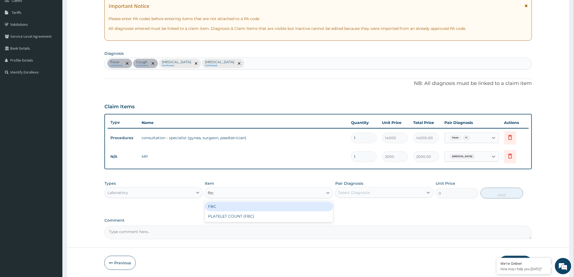
click at [245, 205] on div "FBC" at bounding box center [269, 206] width 128 height 10
type input "4200"
click at [426, 193] on icon at bounding box center [427, 192] width 5 height 5
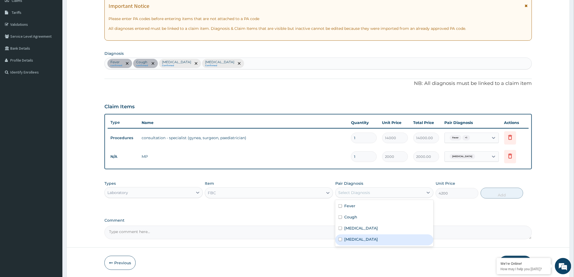
click at [341, 238] on input "checkbox" at bounding box center [340, 240] width 4 height 4
checkbox input "true"
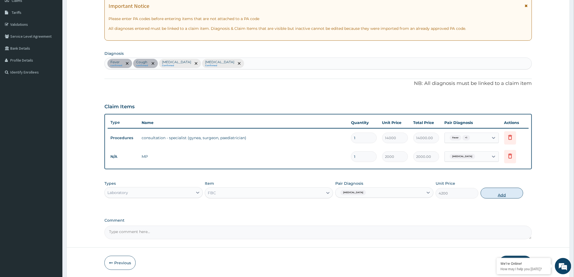
click at [500, 193] on button "Add" at bounding box center [502, 193] width 43 height 11
type input "0"
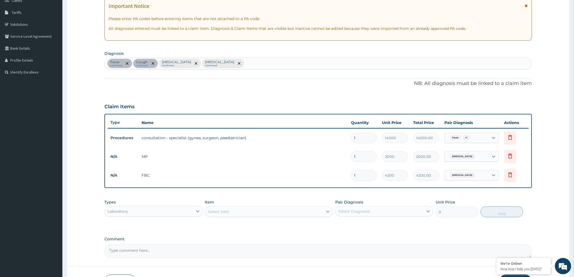
click at [119, 253] on textarea "Comment" at bounding box center [317, 251] width 427 height 14
paste textarea "COUGH AND CATARRH 2 WEEKS, ON AND OFF. FEVER STARTED EARLY HRS OF THIS MORNING.…"
type textarea "COUGH AND CATARRH 2 WEEKS, ON AND OFF. FEVER STARTED EARLY HRS OF THIS MORNING.…"
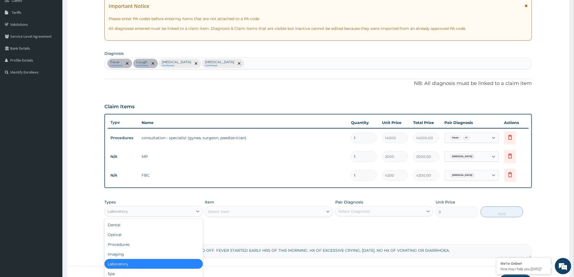
click at [183, 210] on div "Laboratory" at bounding box center [149, 211] width 88 height 9
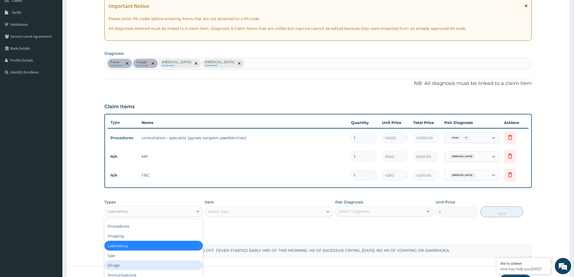
click at [123, 265] on div "Drugs" at bounding box center [153, 265] width 98 height 10
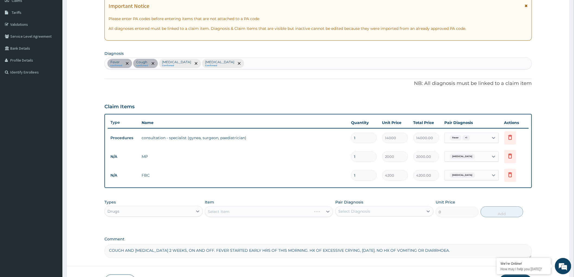
click at [323, 212] on div "Select Item" at bounding box center [269, 211] width 128 height 11
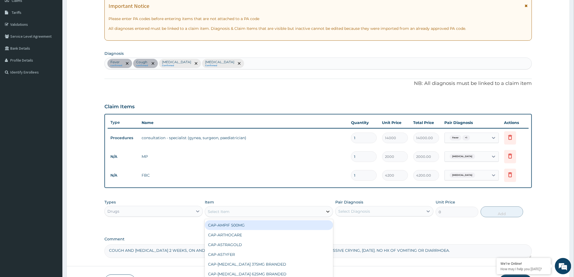
click at [328, 211] on icon at bounding box center [327, 211] width 5 height 5
click at [296, 212] on div "Select Item" at bounding box center [264, 211] width 118 height 9
type input "amox"
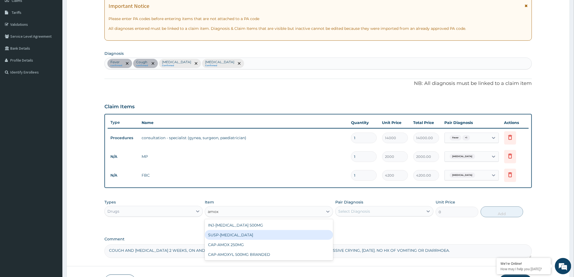
click at [239, 236] on div "SUSP-AMOXIL" at bounding box center [269, 235] width 128 height 10
type input "3240"
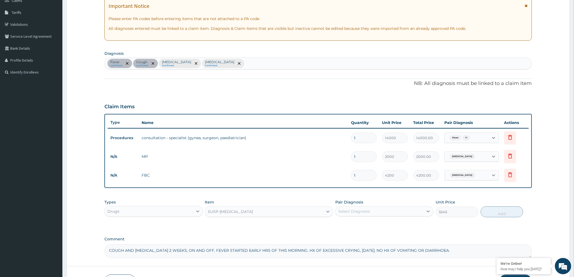
click at [418, 211] on div "Select Diagnosis" at bounding box center [379, 211] width 88 height 9
click at [341, 257] on input "checkbox" at bounding box center [340, 258] width 4 height 4
checkbox input "true"
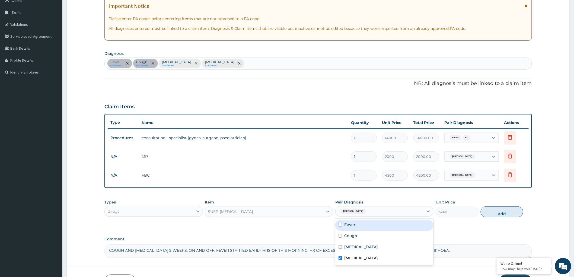
click at [341, 223] on input "checkbox" at bounding box center [340, 225] width 4 height 4
checkbox input "true"
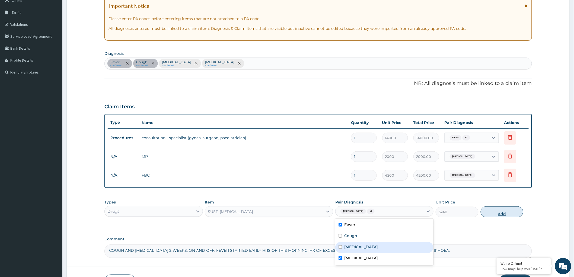
click at [495, 212] on button "Add" at bounding box center [502, 211] width 43 height 11
type input "0"
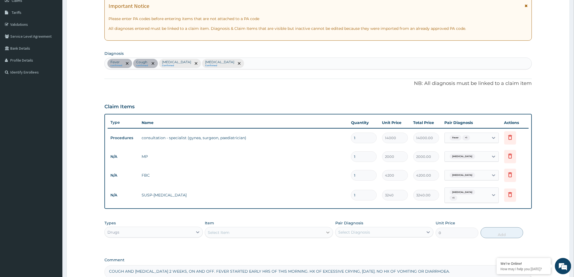
click at [324, 229] on div at bounding box center [328, 233] width 10 height 10
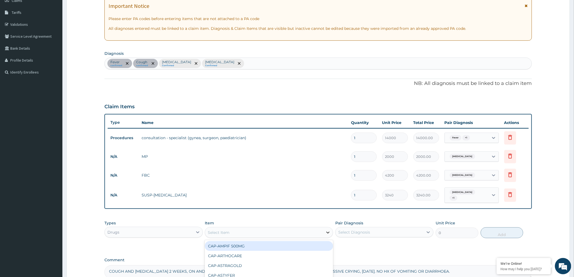
paste input "COUGH AND CATARRH 2 WEEKS, ON AND OFF. FEVER STARTED EARLY HRS OF THIS MORNING.…"
type input "COUGH AND CATARRH 2 WEEKS, ON AND OFF. FEVER STARTED EARLY HRS OF THIS MORNING.…"
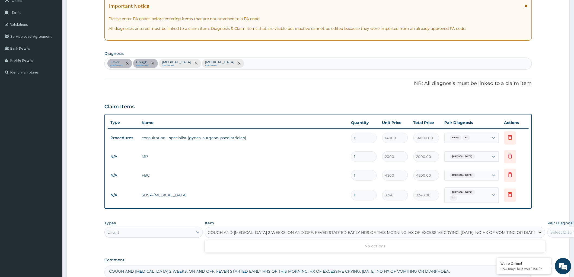
scroll to position [0, 7]
click at [328, 230] on input "COUGH AND CATARRH 2 WEEKS, ON AND OFF. FEVER STARTED EARLY HRS OF THIS MORNING.…" at bounding box center [368, 232] width 334 height 5
click at [327, 230] on input "COUGH AND CATARRH 2 WEEKS, ON AND OFF. FEVER STARTED EARLY HRS OF THIS MORNING.…" at bounding box center [368, 232] width 334 height 5
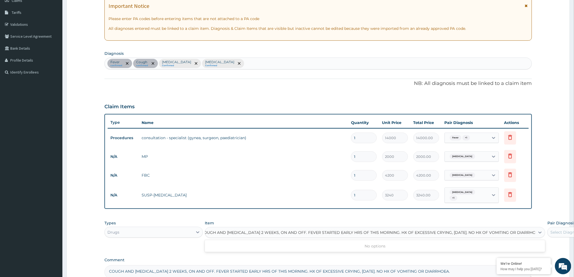
click at [327, 230] on input "COUGH AND CATARRH 2 WEEKS, ON AND OFF. FEVER STARTED EARLY HRS OF THIS MORNING.…" at bounding box center [368, 232] width 334 height 5
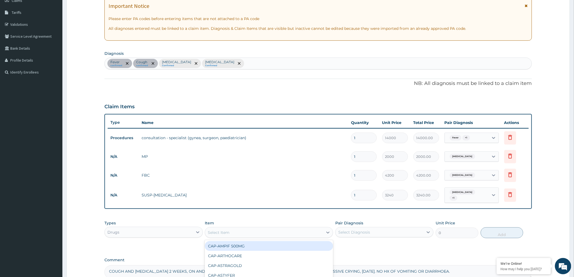
scroll to position [0, 0]
type input "fansidar"
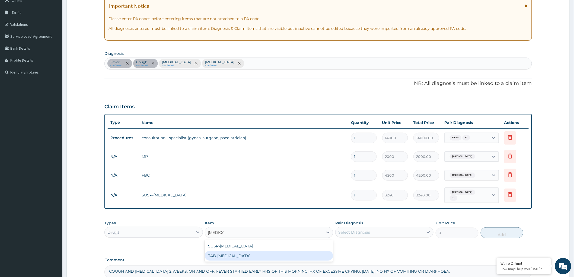
click at [263, 254] on div "TAB-FANSIDAR" at bounding box center [269, 256] width 128 height 10
type input "405"
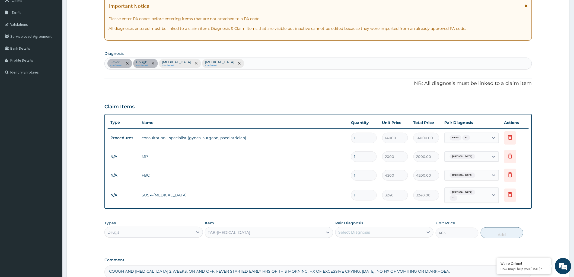
click at [394, 229] on div "Select Diagnosis" at bounding box center [379, 232] width 88 height 9
click at [338, 263] on div "Falciparum malaria" at bounding box center [384, 268] width 98 height 11
checkbox input "true"
drag, startPoint x: 500, startPoint y: 228, endPoint x: 495, endPoint y: 227, distance: 5.2
click at [500, 228] on button "Add" at bounding box center [502, 232] width 43 height 11
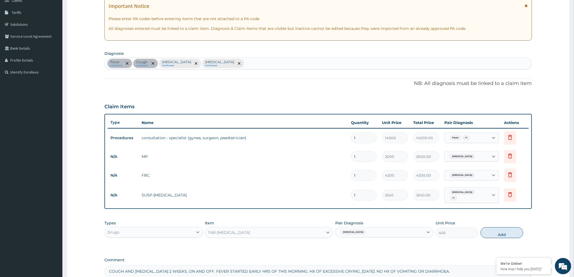
type input "0"
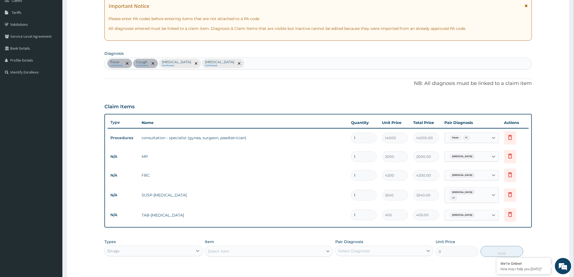
click at [233, 251] on div "Select Item" at bounding box center [264, 251] width 118 height 9
type input "ocef"
click at [225, 247] on div "Select Item" at bounding box center [264, 251] width 118 height 9
paste input "ocefix"
type input "o"
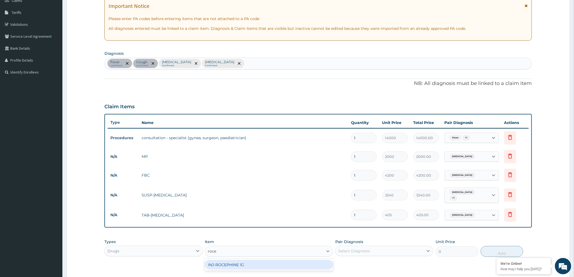
type input "rocep"
click at [256, 265] on div "INJ-ROCEPHINE 1G" at bounding box center [269, 265] width 128 height 10
type input "8910"
click at [263, 248] on div "INJ-ROCEPHINE 1G" at bounding box center [264, 251] width 118 height 9
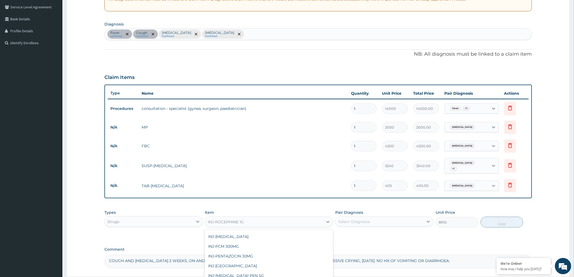
scroll to position [158, 0]
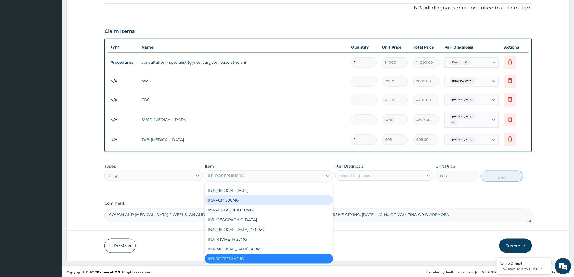
click at [239, 173] on div "INJ-ROCEPHINE 1G" at bounding box center [226, 175] width 36 height 5
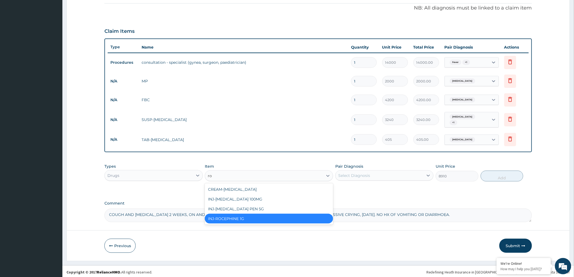
type input "r"
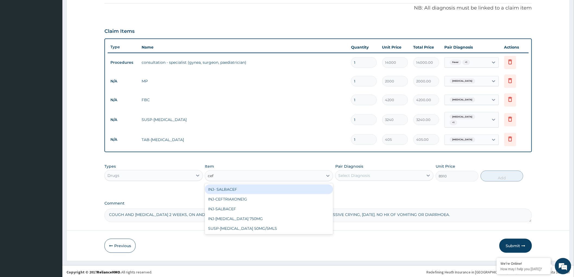
type input "cefi"
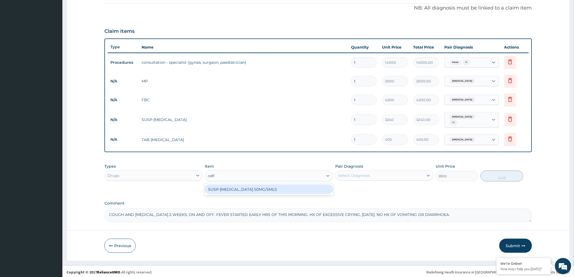
click at [242, 188] on div "SUSP-CEFIXIME 50MG/5MLS" at bounding box center [269, 189] width 128 height 10
type input "4050"
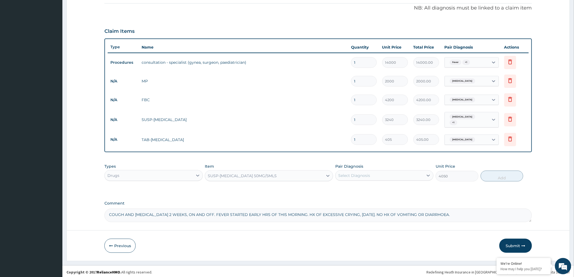
click at [393, 173] on div "Select Diagnosis" at bounding box center [379, 175] width 88 height 9
click at [340, 221] on input "checkbox" at bounding box center [340, 223] width 4 height 4
checkbox input "true"
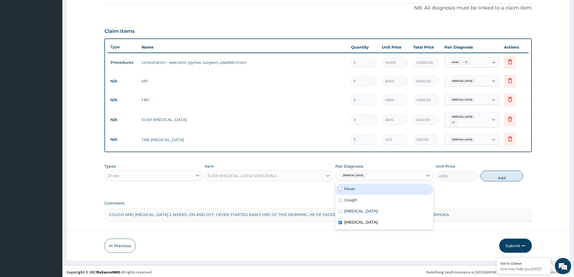
click at [340, 187] on input "checkbox" at bounding box center [340, 189] width 4 height 4
checkbox input "true"
click at [503, 177] on button "Add" at bounding box center [502, 176] width 43 height 11
type input "0"
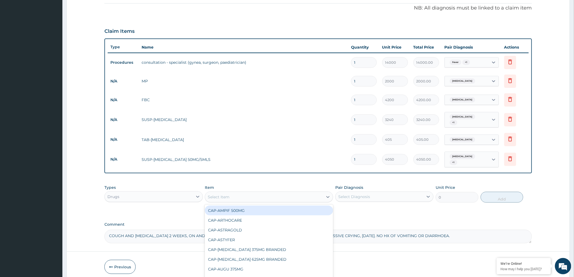
click at [304, 193] on div "Select Item" at bounding box center [264, 197] width 118 height 9
paste input "piriton"
type input "piriton"
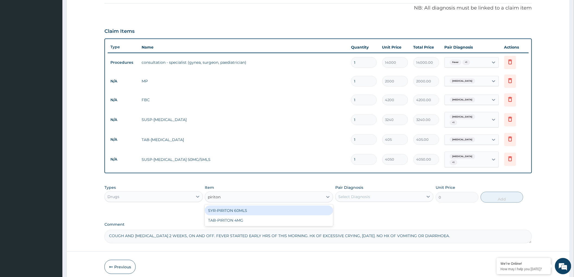
click at [282, 206] on div "SYR-PIRITON 60MLS" at bounding box center [269, 211] width 128 height 10
type input "1053"
click at [410, 192] on div "Select Diagnosis" at bounding box center [379, 196] width 88 height 9
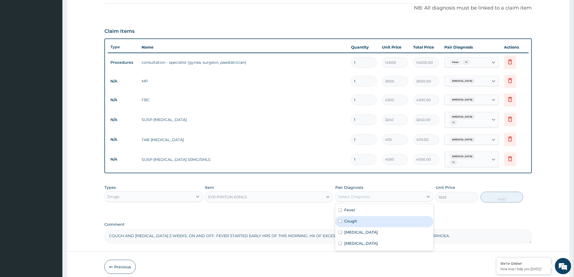
click at [340, 219] on input "checkbox" at bounding box center [340, 221] width 4 height 4
checkbox input "true"
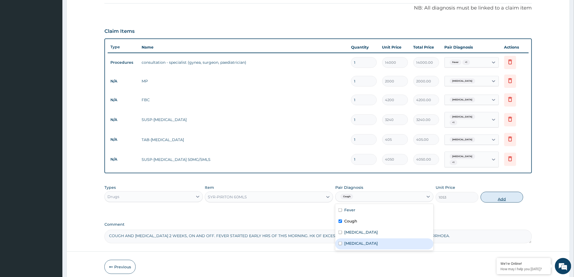
click at [501, 193] on button "Add" at bounding box center [502, 197] width 43 height 11
type input "0"
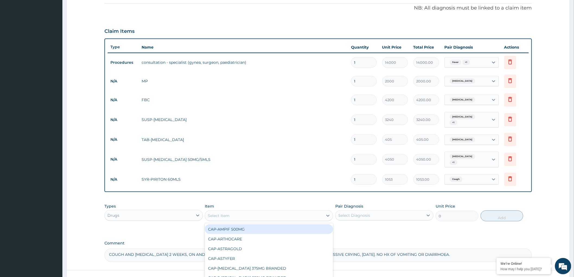
click at [315, 213] on div "Select Item" at bounding box center [264, 215] width 118 height 9
paste input "emzolyn"
type input "emzolyn"
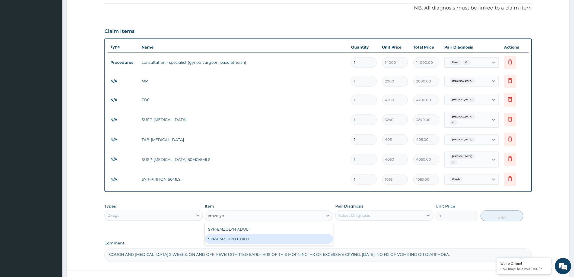
click at [259, 237] on div "SYR-EMZOLYN CHILD" at bounding box center [269, 239] width 128 height 10
type input "810"
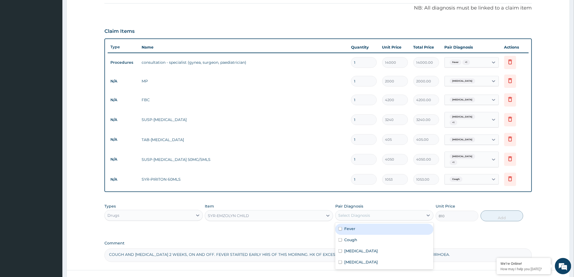
click at [367, 213] on div "Select Diagnosis" at bounding box center [354, 215] width 32 height 5
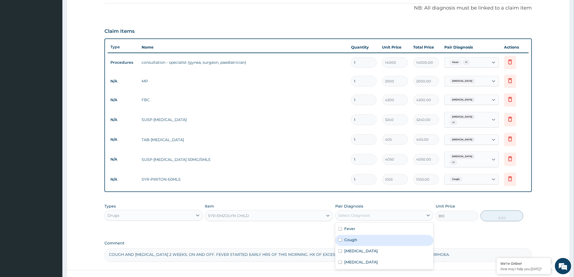
click at [340, 235] on div "Cough" at bounding box center [384, 240] width 98 height 11
checkbox input "true"
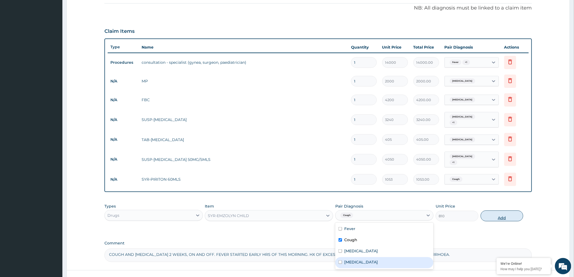
click at [505, 210] on button "Add" at bounding box center [502, 215] width 43 height 11
type input "0"
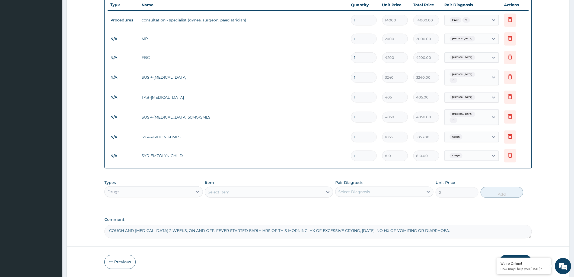
scroll to position [215, 0]
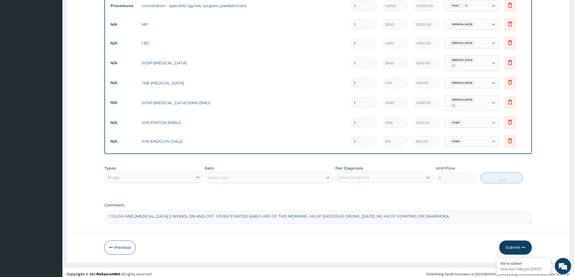
drag, startPoint x: 442, startPoint y: 212, endPoint x: 292, endPoint y: 211, distance: 150.0
click at [292, 211] on textarea "COUGH AND CATARRH 2 WEEKS, ON AND OFF. FEVER STARTED EARLY HRS OF THIS MORNING.…" at bounding box center [317, 217] width 427 height 14
type textarea "COUGH AND CATARRH 2 WEEKS, ON AND OFF. FEVER STARTED EARLY HRS OF THIS MORNING.."
click at [511, 243] on button "Submit" at bounding box center [515, 248] width 33 height 14
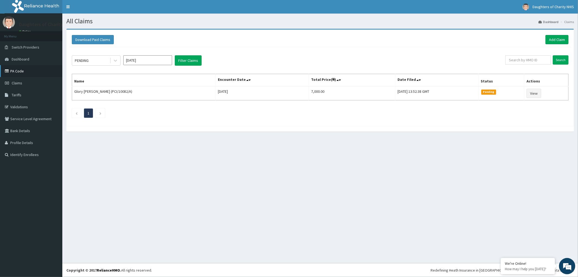
click at [25, 72] on link "PA Code" at bounding box center [31, 71] width 62 height 12
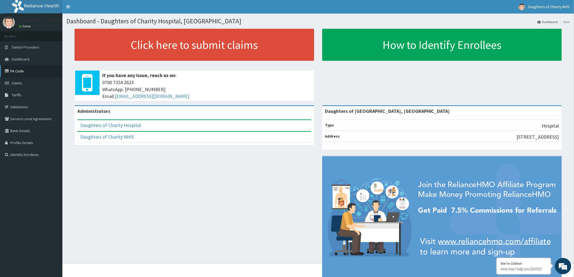
click at [13, 70] on link "PA Code" at bounding box center [31, 71] width 62 height 12
click at [17, 67] on link "PA Code" at bounding box center [31, 71] width 62 height 12
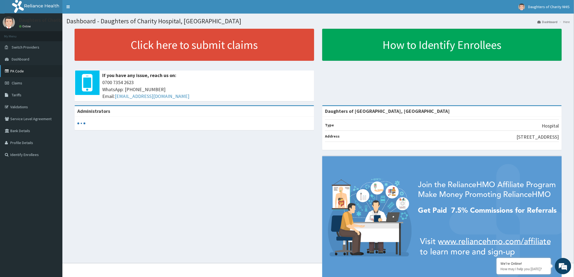
click at [22, 71] on link "PA Code" at bounding box center [31, 71] width 62 height 12
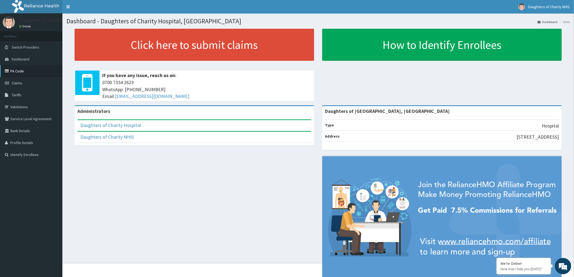
click at [18, 71] on link "PA Code" at bounding box center [31, 71] width 62 height 12
click at [24, 71] on link "PA Code" at bounding box center [31, 71] width 62 height 12
